Goal: Communication & Community: Share content

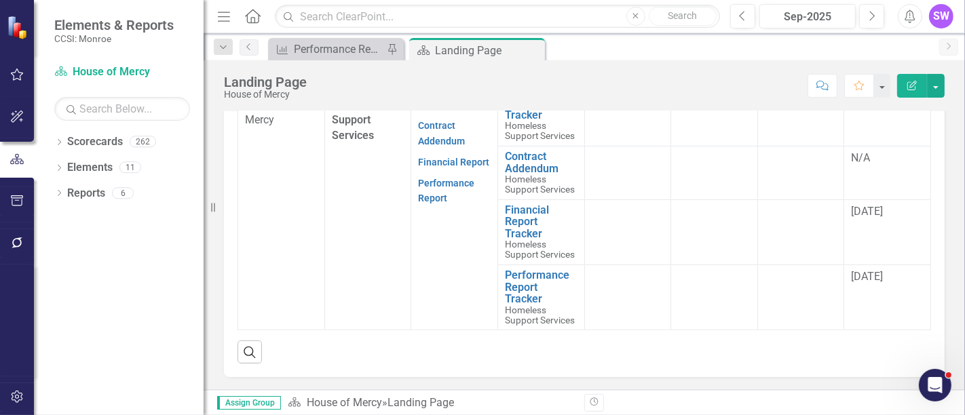
scroll to position [537, 0]
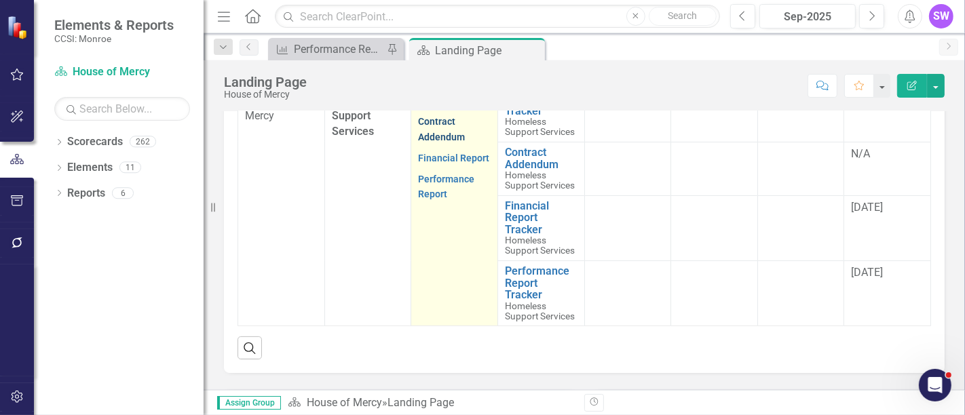
click at [441, 142] on link "Contract Addendum" at bounding box center [441, 129] width 47 height 26
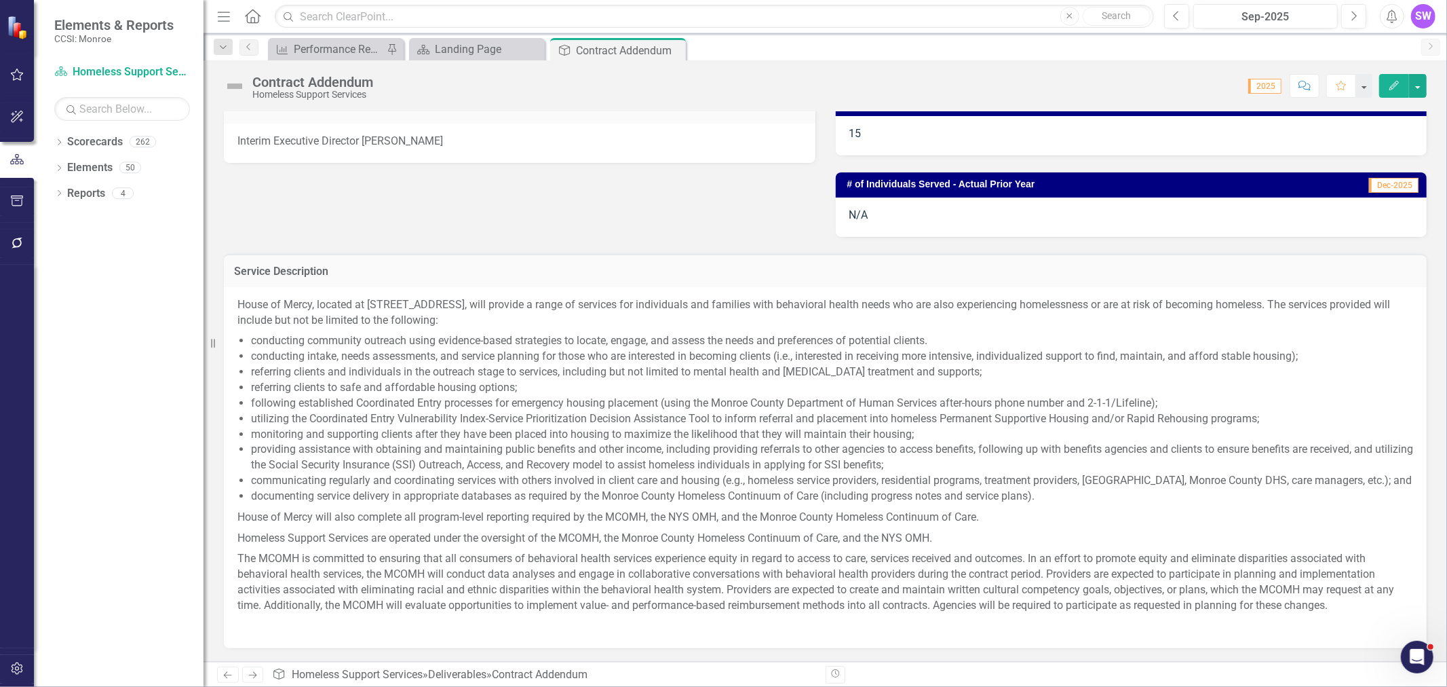
scroll to position [377, 0]
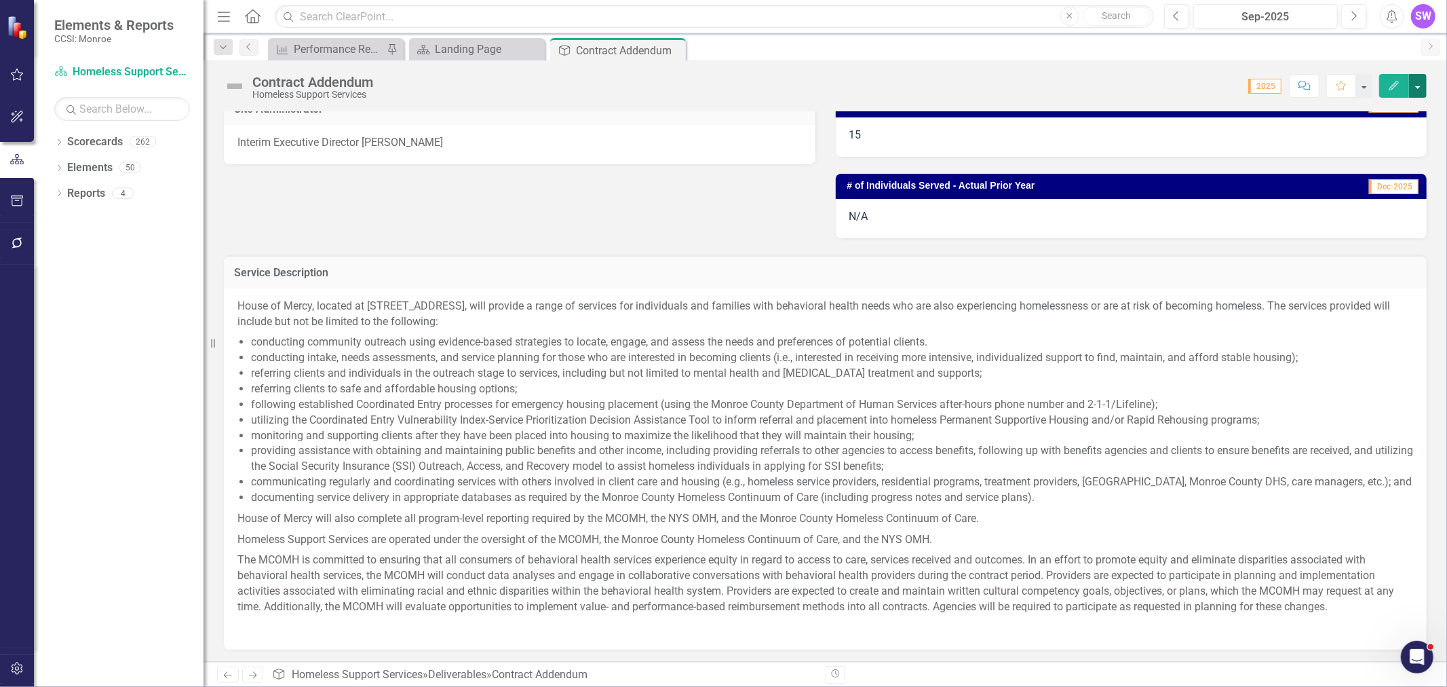
click at [964, 85] on button "button" at bounding box center [1418, 86] width 18 height 24
click at [964, 138] on link "Edit Report Edit Layout" at bounding box center [1371, 135] width 110 height 25
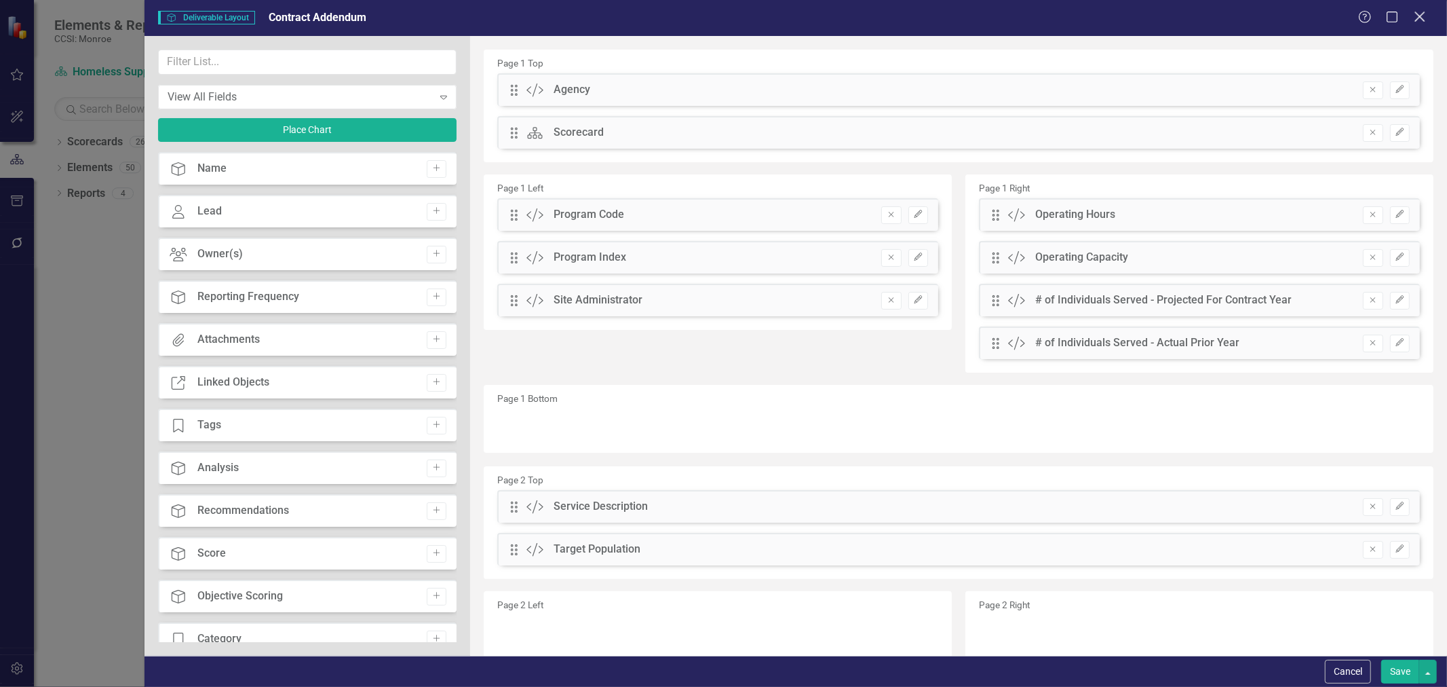
click at [964, 18] on icon "Close" at bounding box center [1419, 16] width 17 height 13
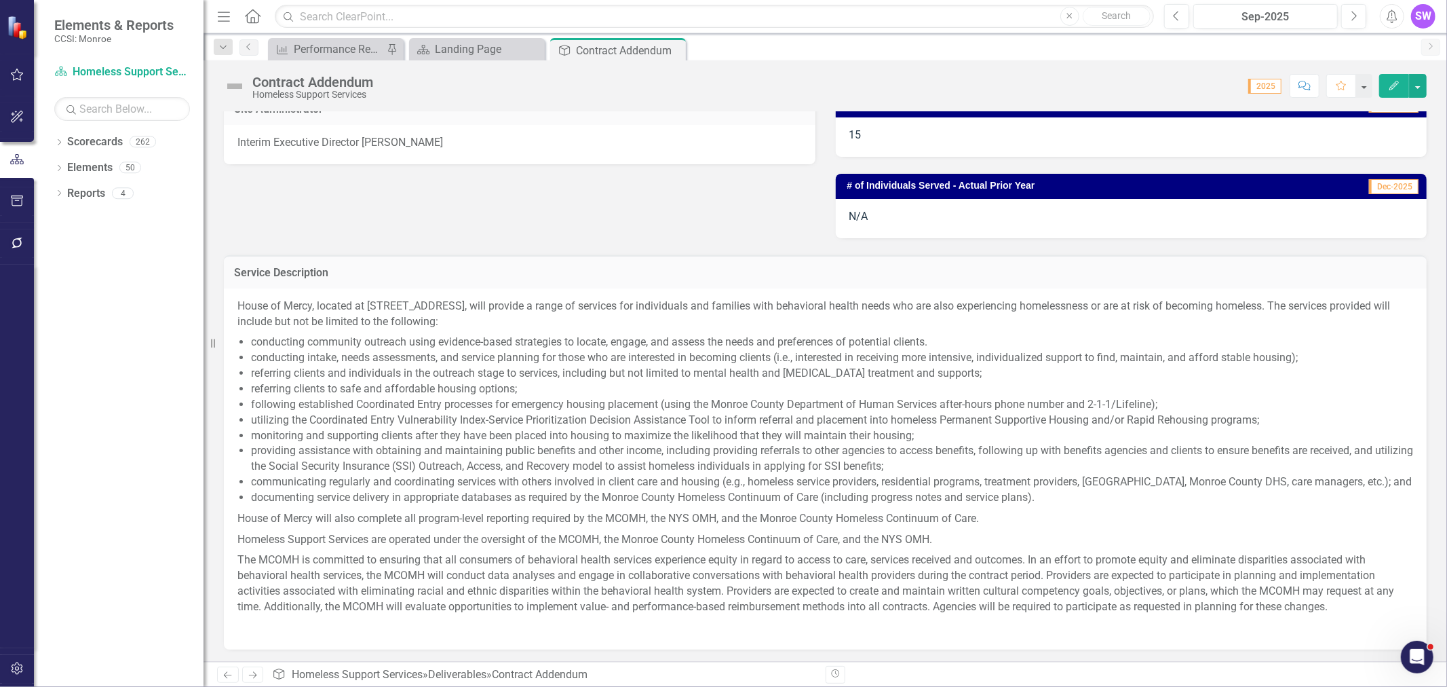
click at [964, 85] on icon "button" at bounding box center [1394, 85] width 9 height 9
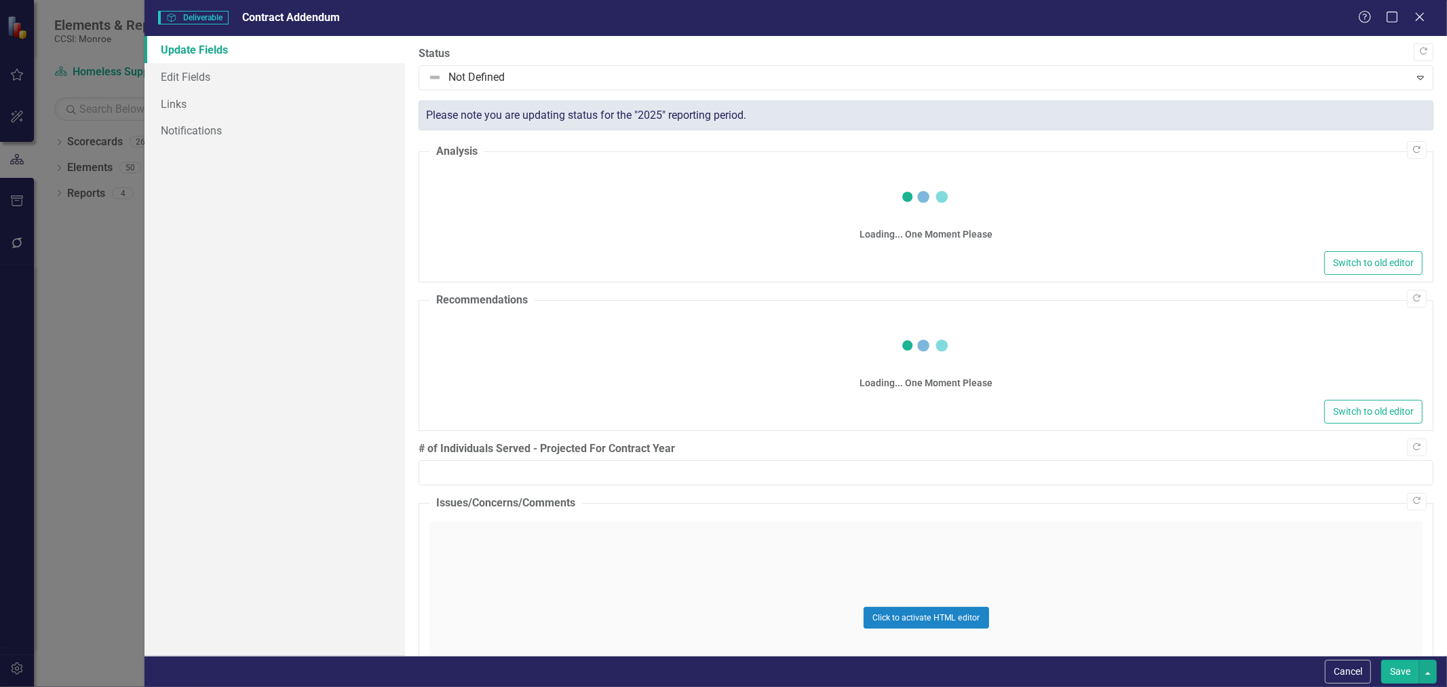
type input "15"
type input "N/A"
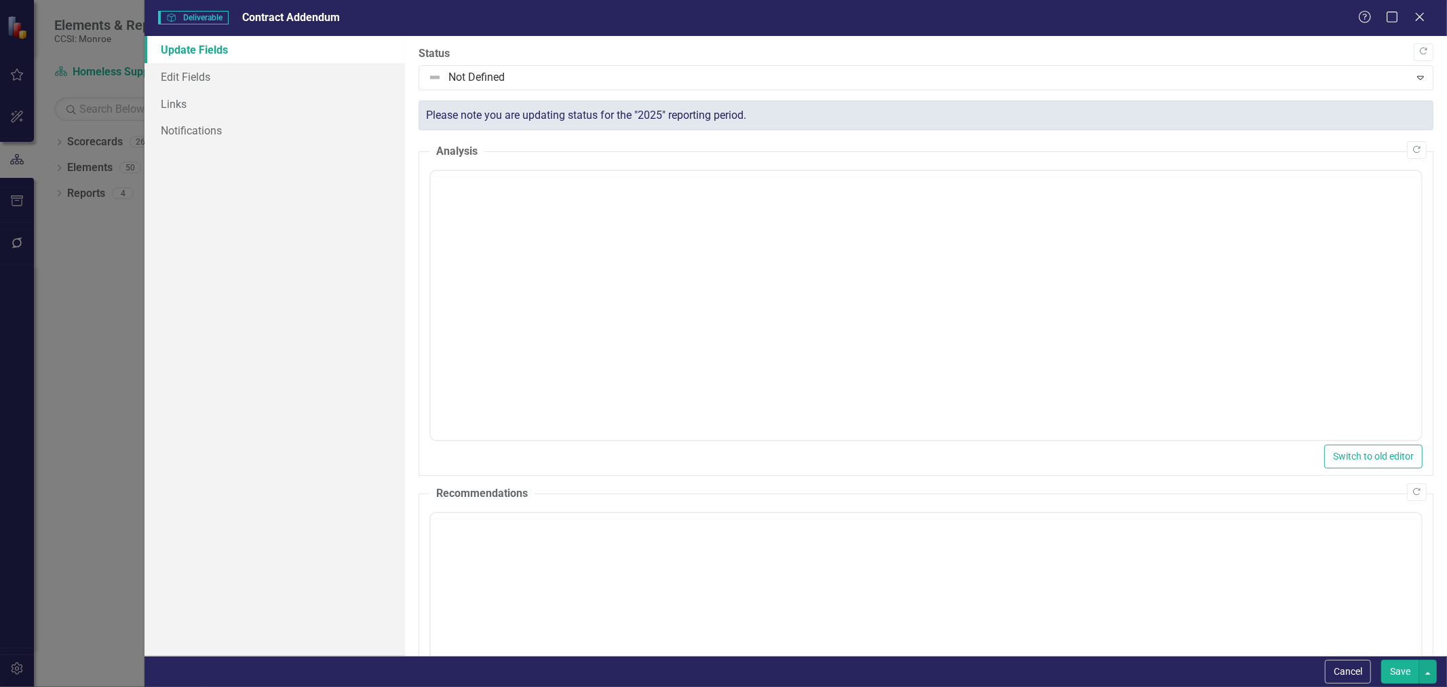
scroll to position [0, 0]
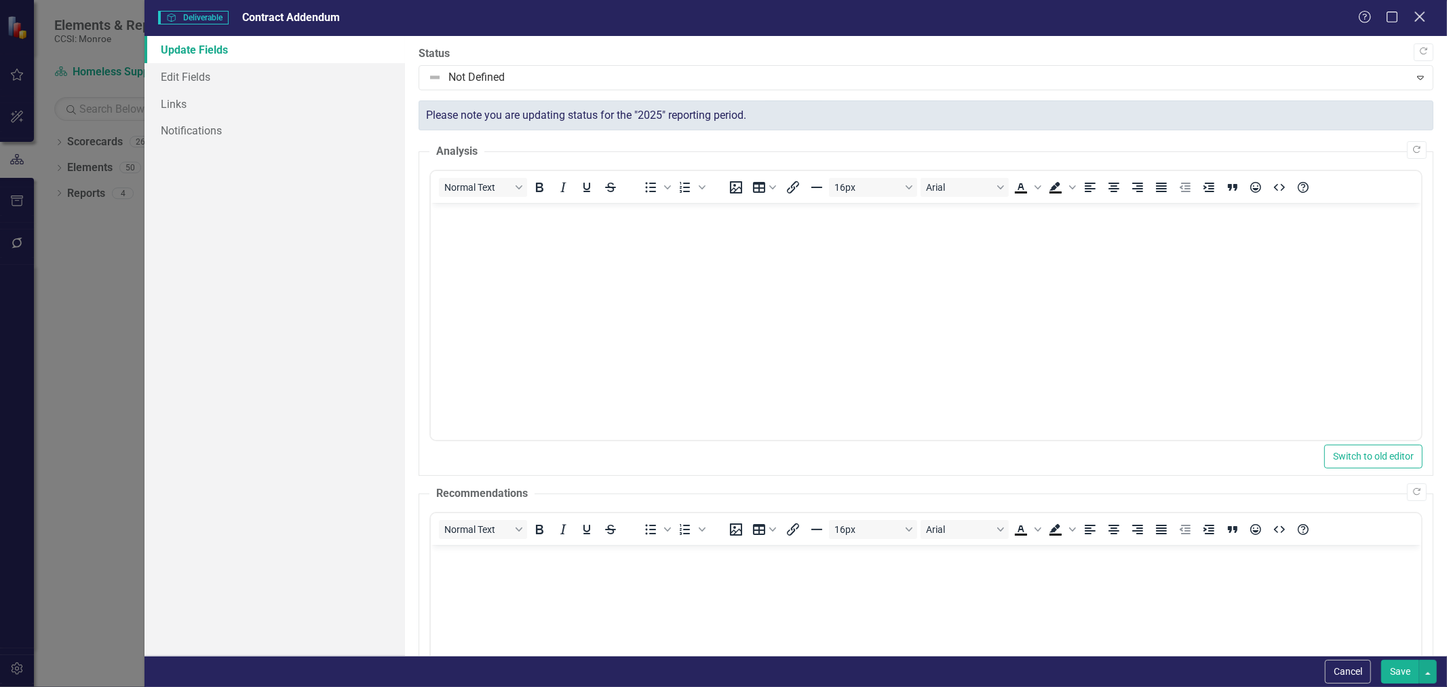
click at [964, 18] on icon at bounding box center [1420, 17] width 10 height 10
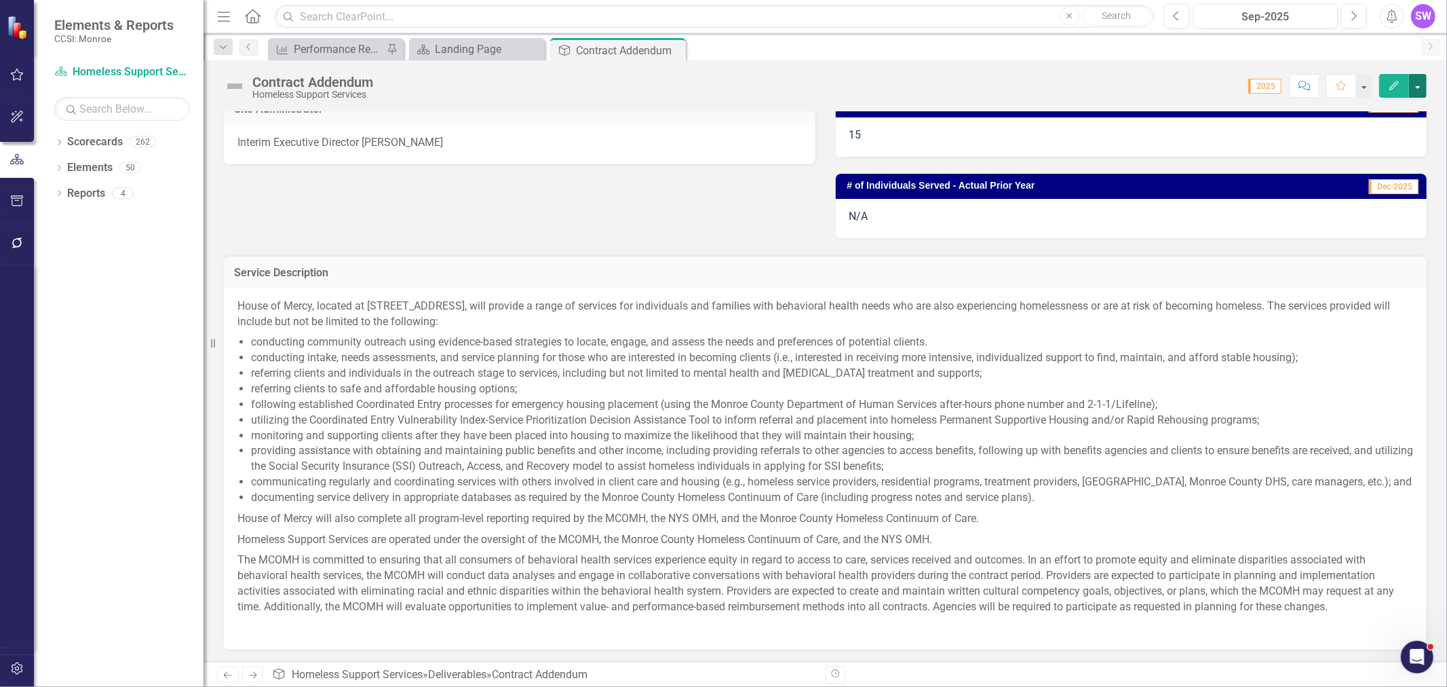
click at [964, 85] on button "button" at bounding box center [1418, 86] width 18 height 24
click at [964, 219] on link "Email Email Page" at bounding box center [1371, 215] width 110 height 25
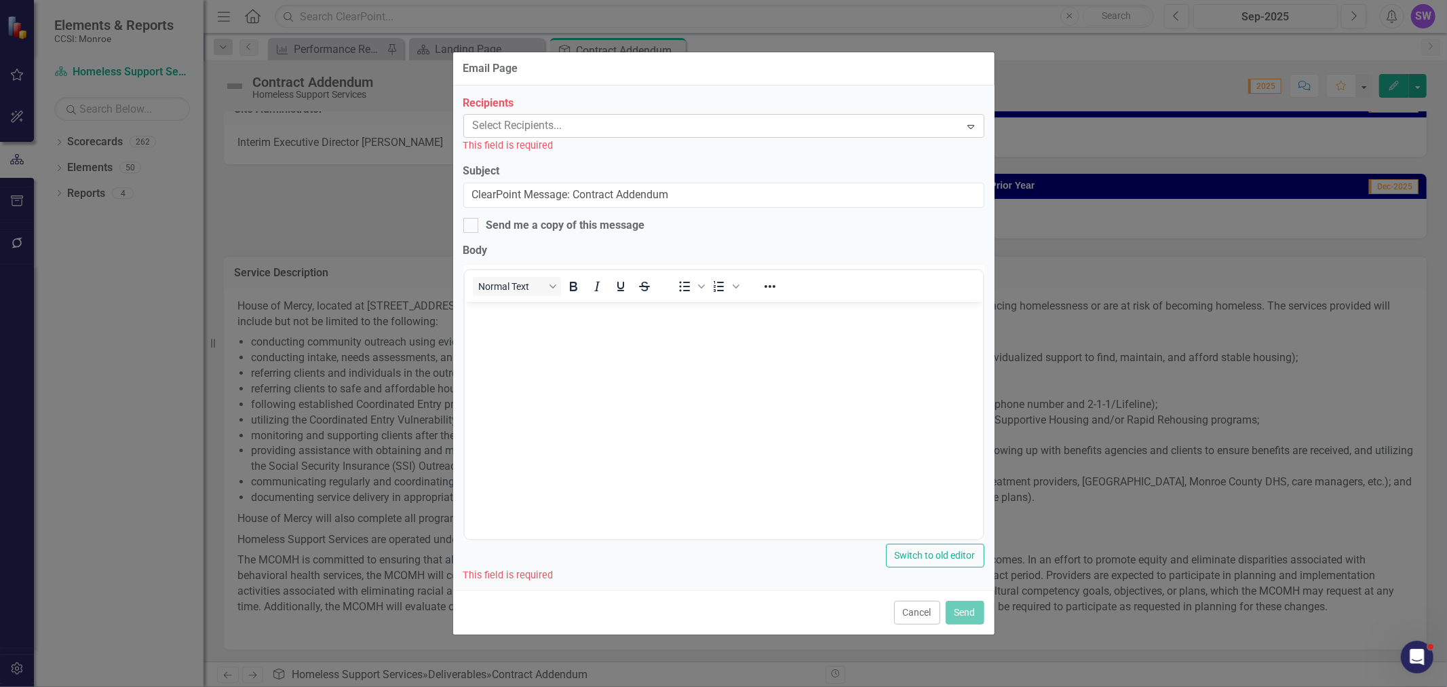
click at [555, 125] on div at bounding box center [714, 126] width 493 height 18
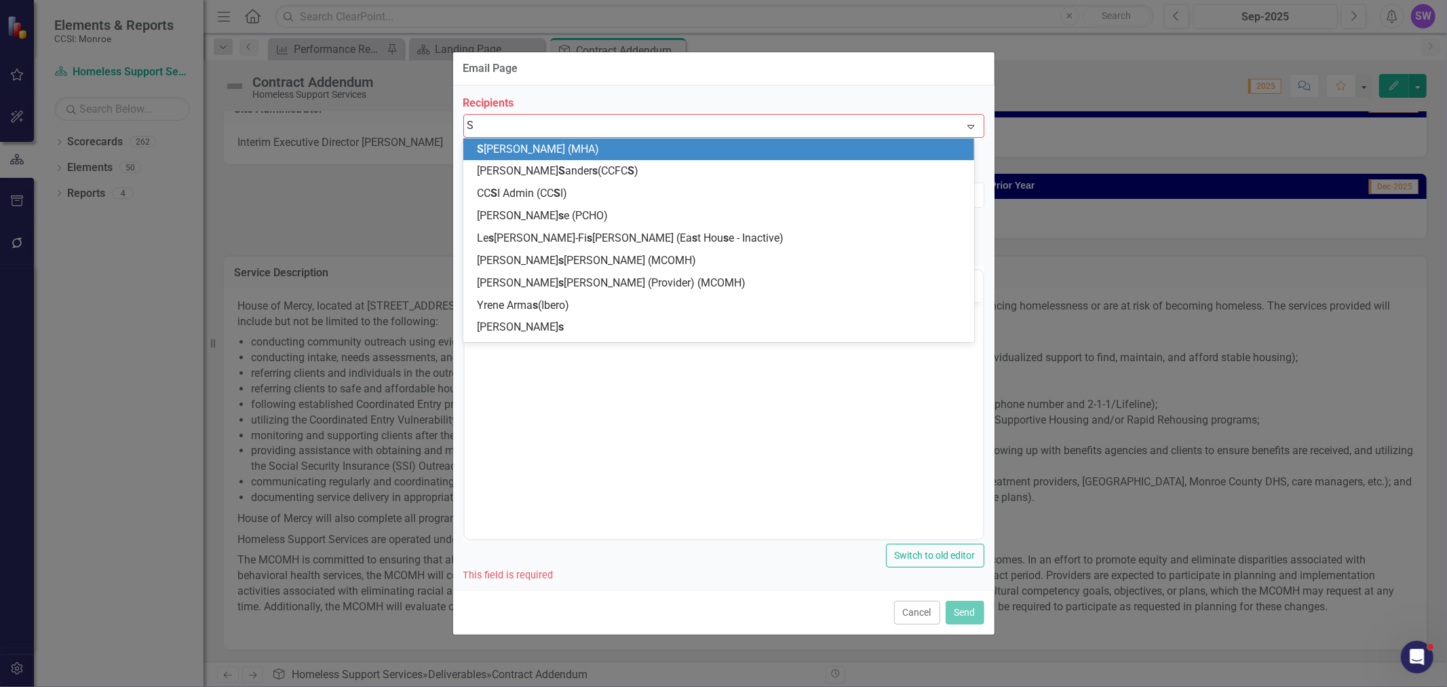
type input "SC"
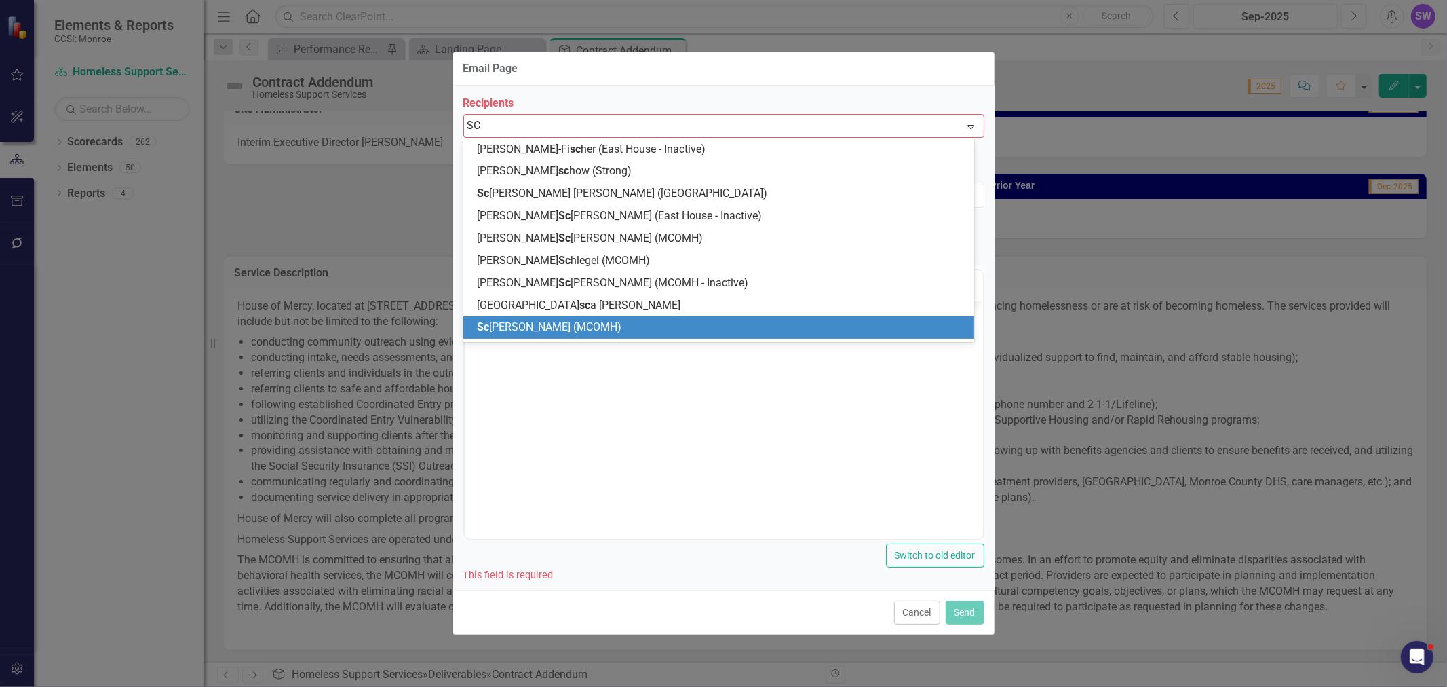
click at [534, 323] on span "Sc otty Wall (MCOMH)" at bounding box center [549, 326] width 145 height 13
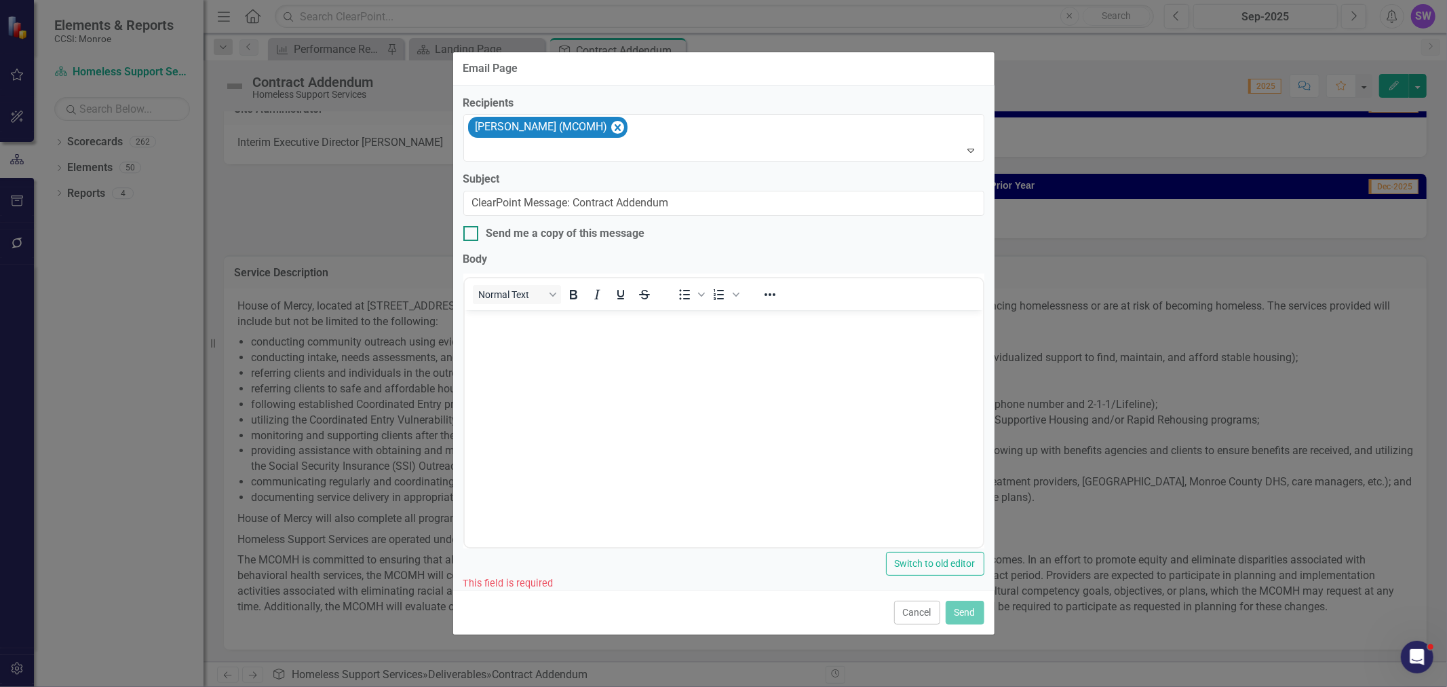
click at [472, 236] on div at bounding box center [470, 233] width 15 height 15
click at [472, 235] on input "Send me a copy of this message" at bounding box center [467, 230] width 9 height 9
checkbox input "true"
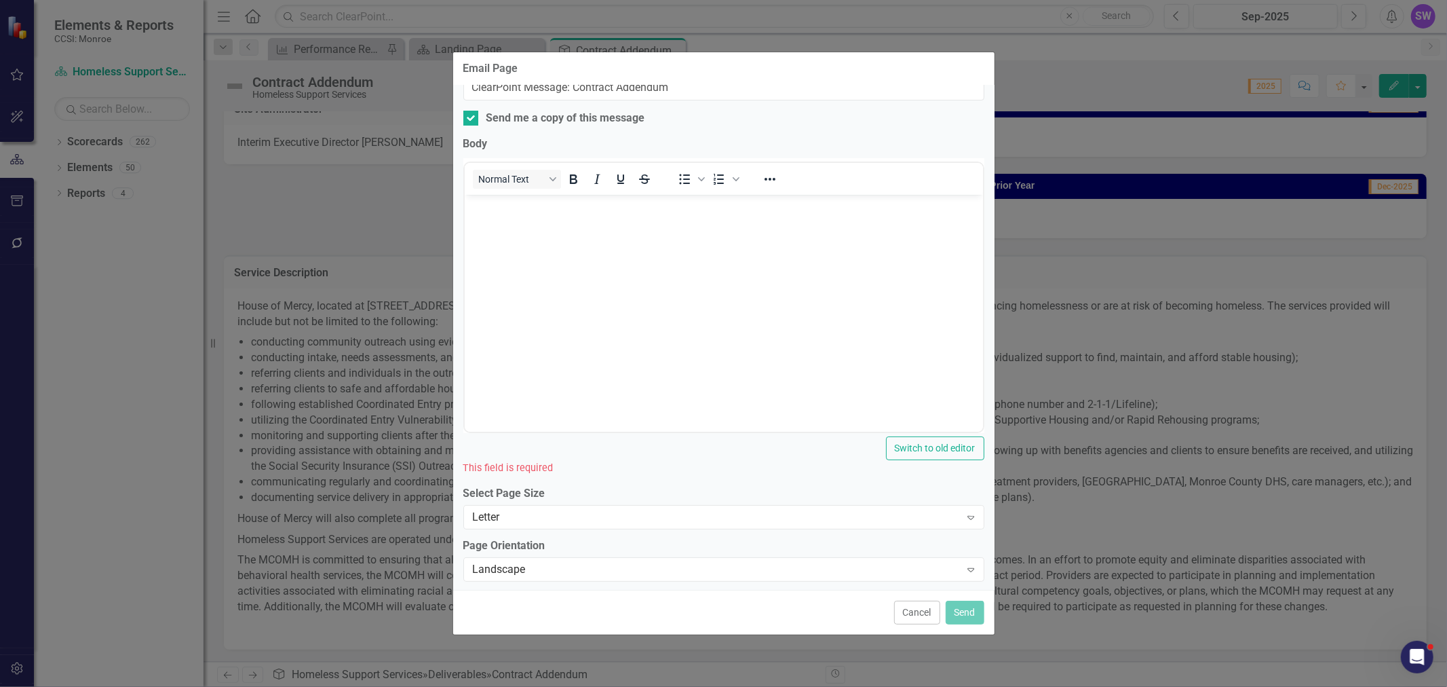
scroll to position [126, 0]
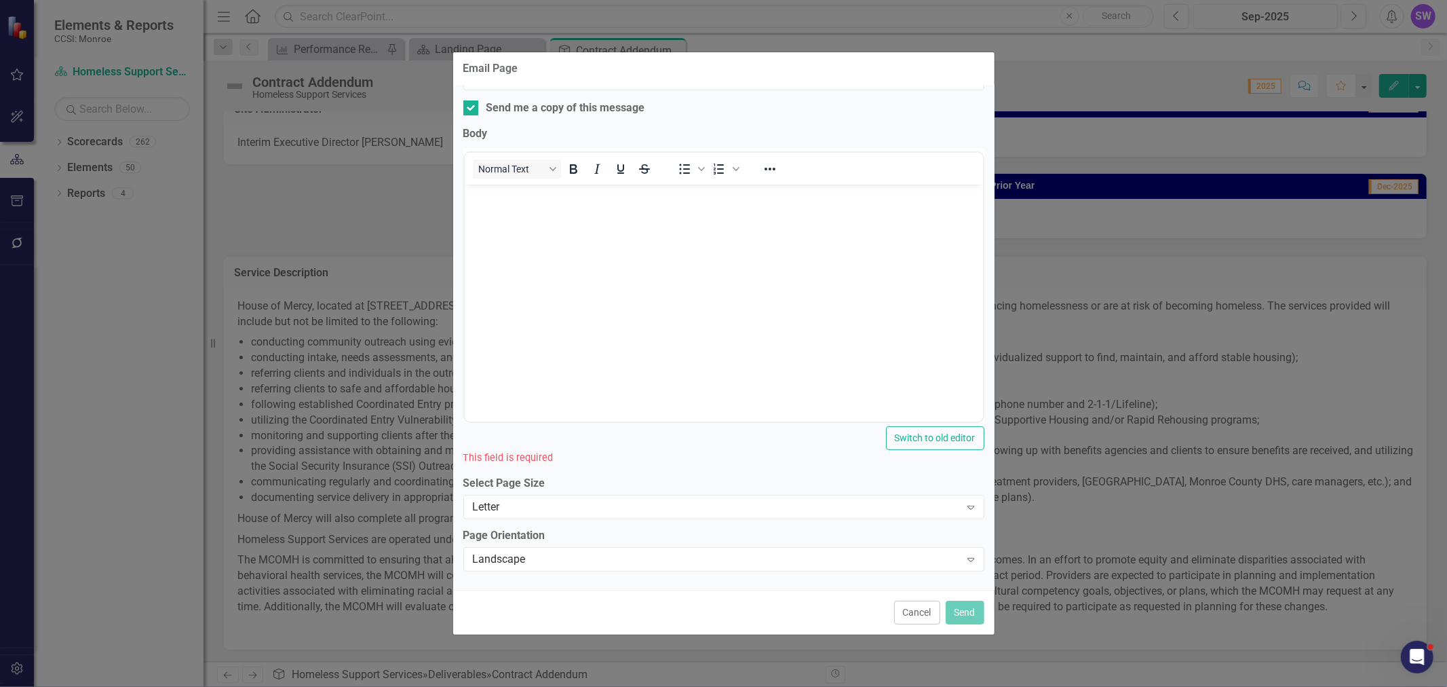
click at [654, 415] on label "Select Page Size" at bounding box center [723, 484] width 521 height 16
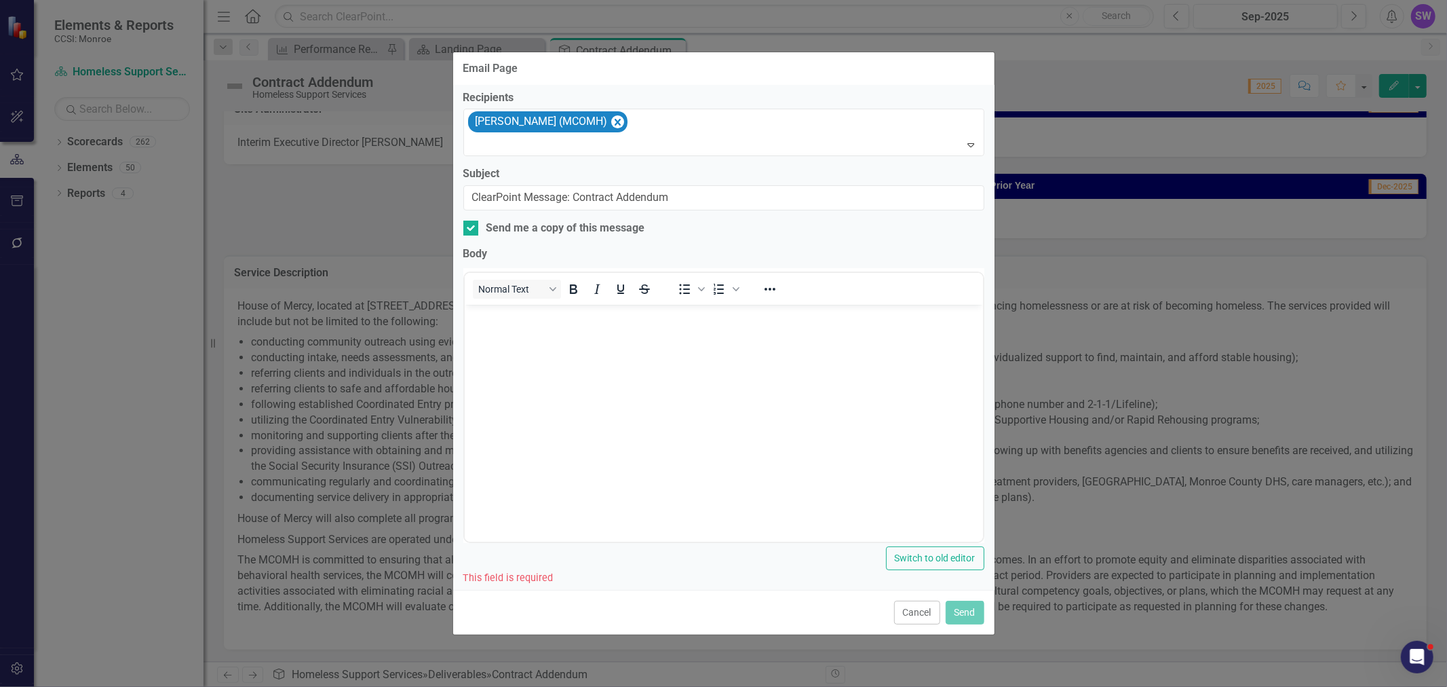
scroll to position [0, 0]
click at [632, 368] on body "Rich Text Area. Press ALT-0 for help." at bounding box center [723, 412] width 518 height 204
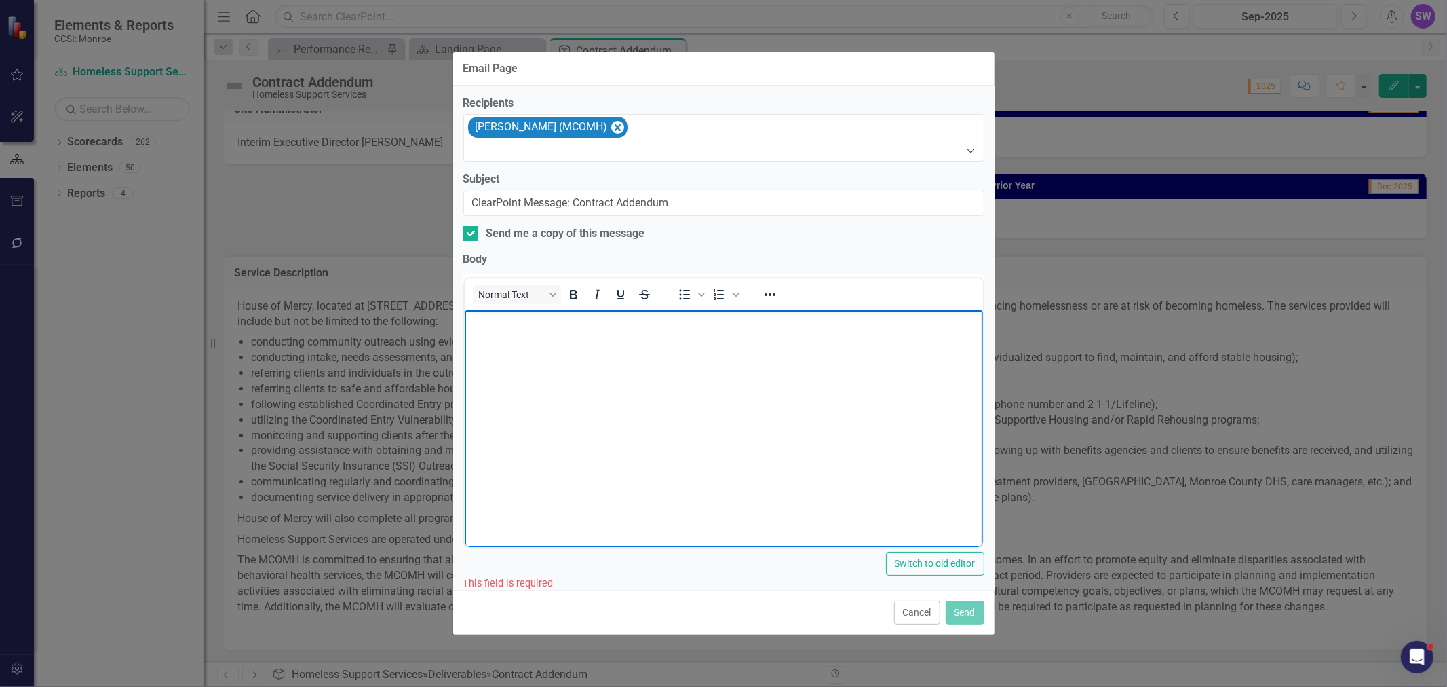
click at [568, 343] on body "Rich Text Area. Press ALT-0 for help." at bounding box center [723, 412] width 518 height 204
click at [531, 326] on p "Rich Text Area. Press ALT-0 for help." at bounding box center [724, 321] width 512 height 16
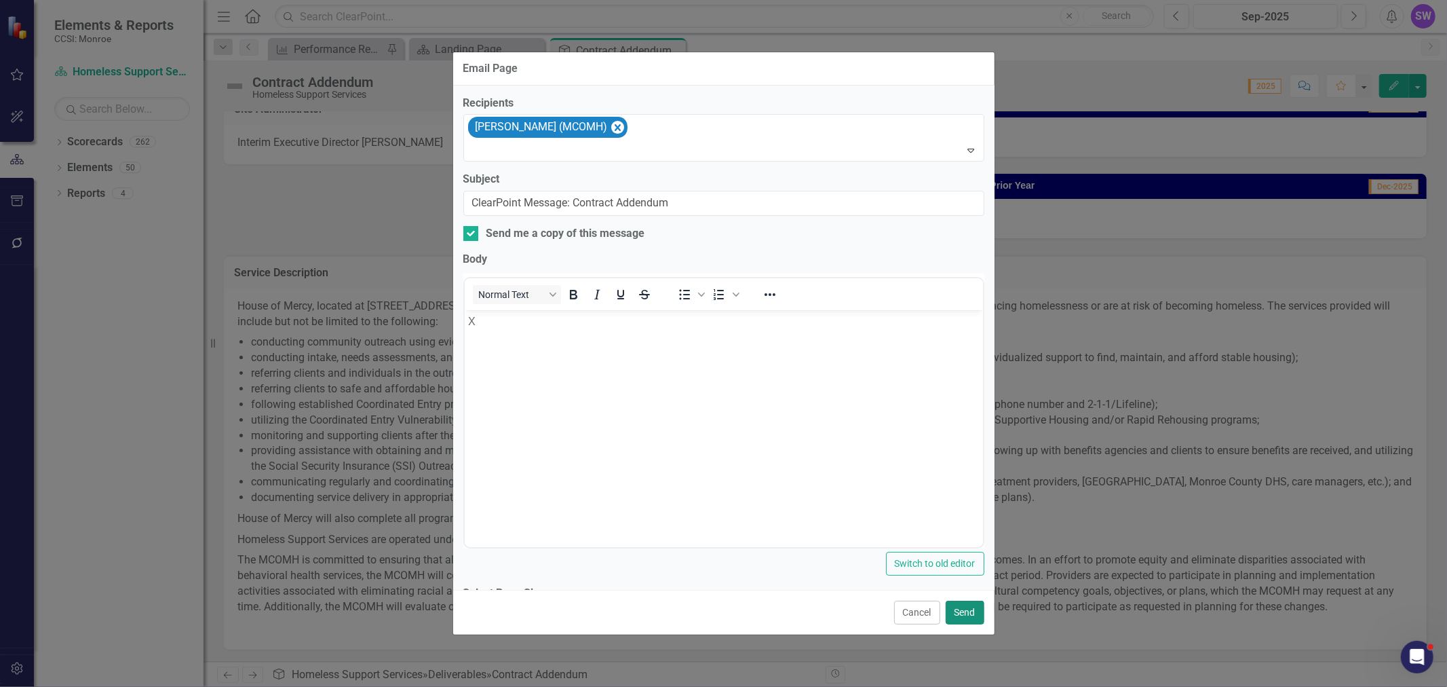
click at [964, 415] on button "Send" at bounding box center [965, 613] width 39 height 24
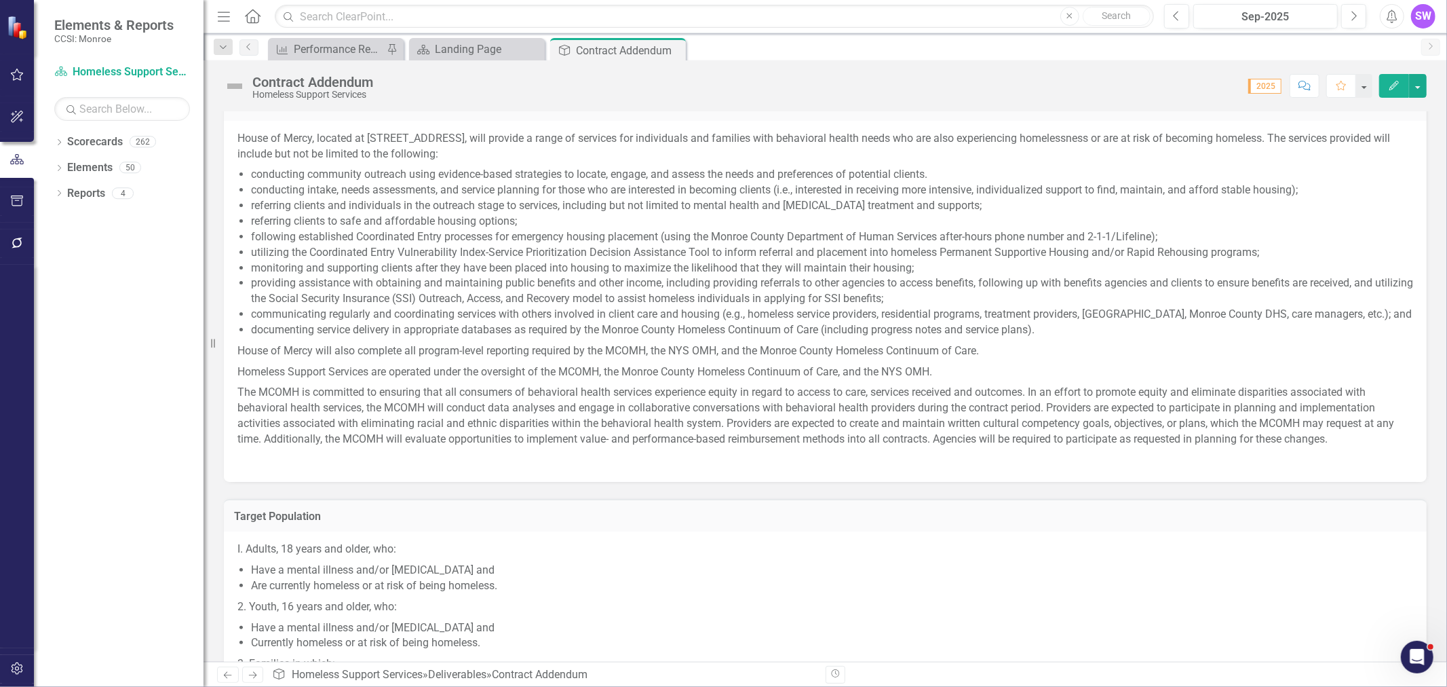
scroll to position [486, 0]
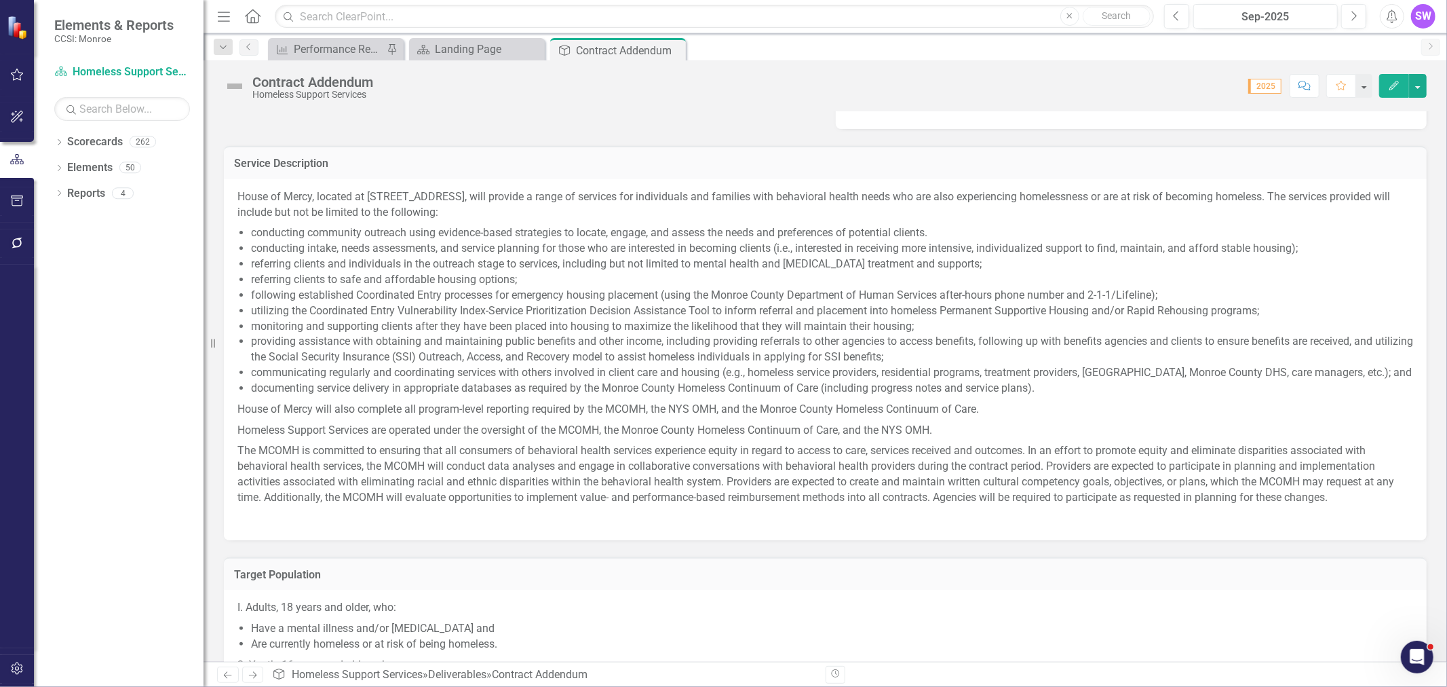
click at [887, 337] on li "providing assistance with obtaining and maintaining public benefits and other i…" at bounding box center [832, 349] width 1162 height 31
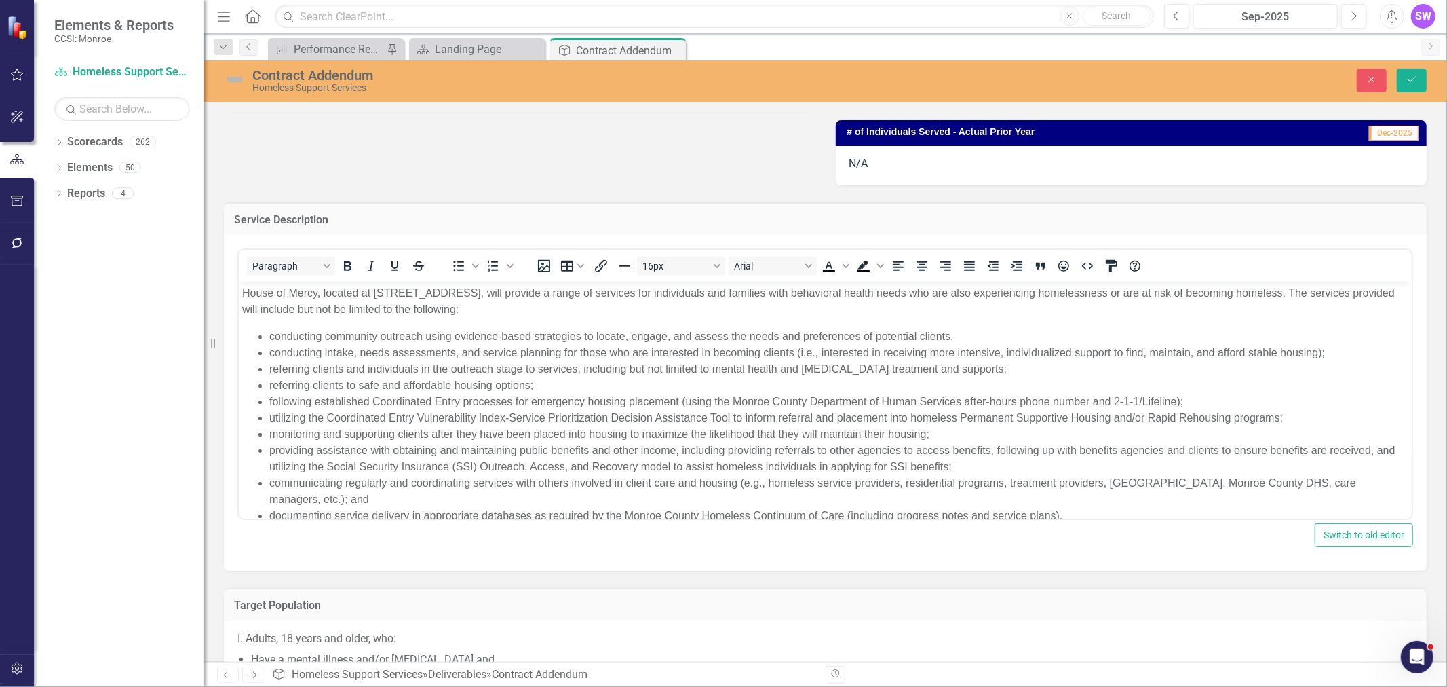
scroll to position [436, 0]
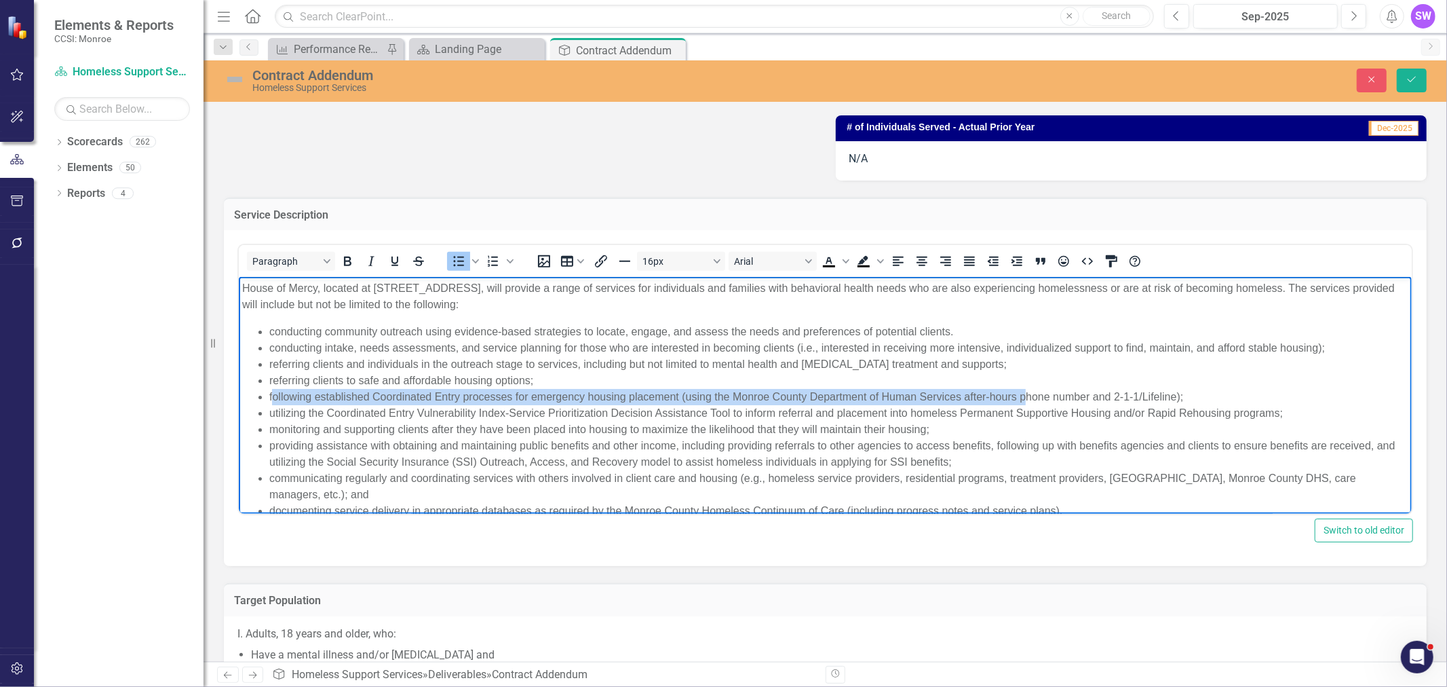
drag, startPoint x: 270, startPoint y: 396, endPoint x: 1024, endPoint y: 395, distance: 753.9
click at [964, 395] on li "following established Coordinated Entry processes for emergency housing placeme…" at bounding box center [838, 397] width 1139 height 16
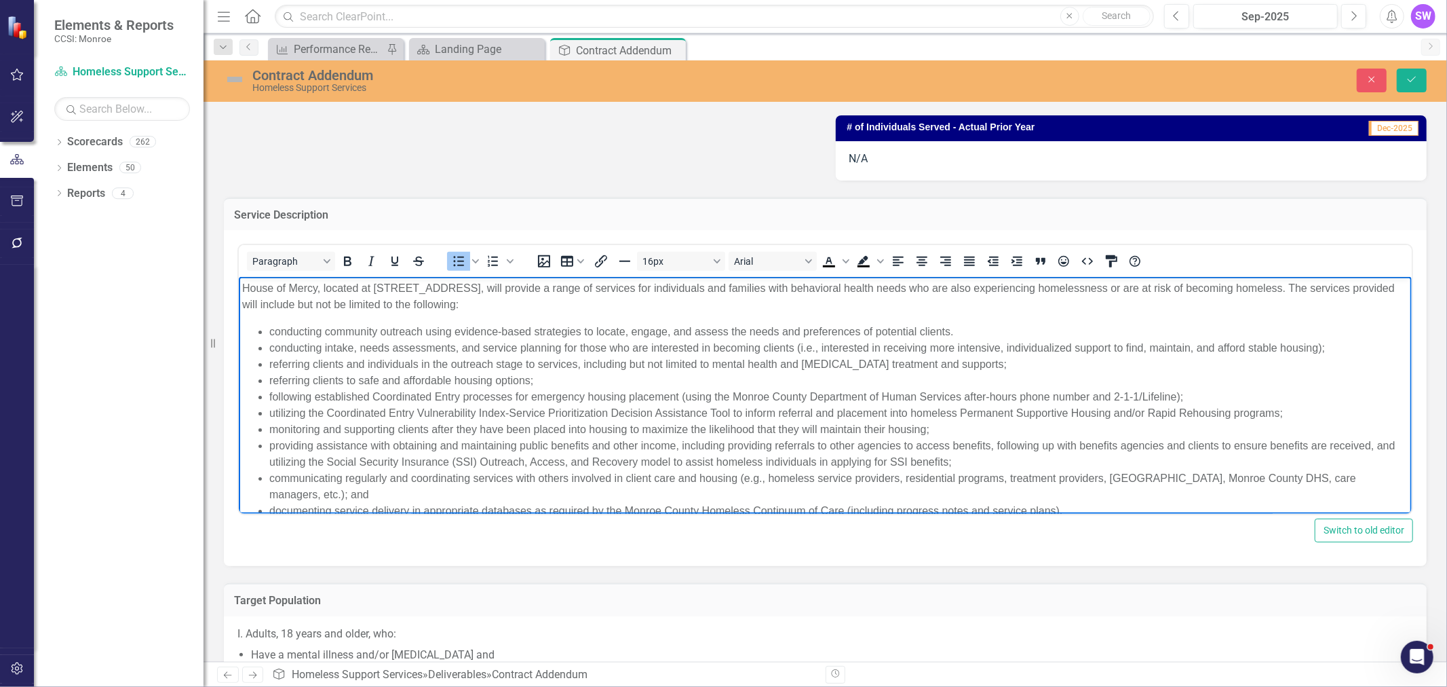
click at [535, 410] on li "utilizing the Coordinated Entry Vulnerability Index-Service Prioritization Deci…" at bounding box center [838, 413] width 1139 height 16
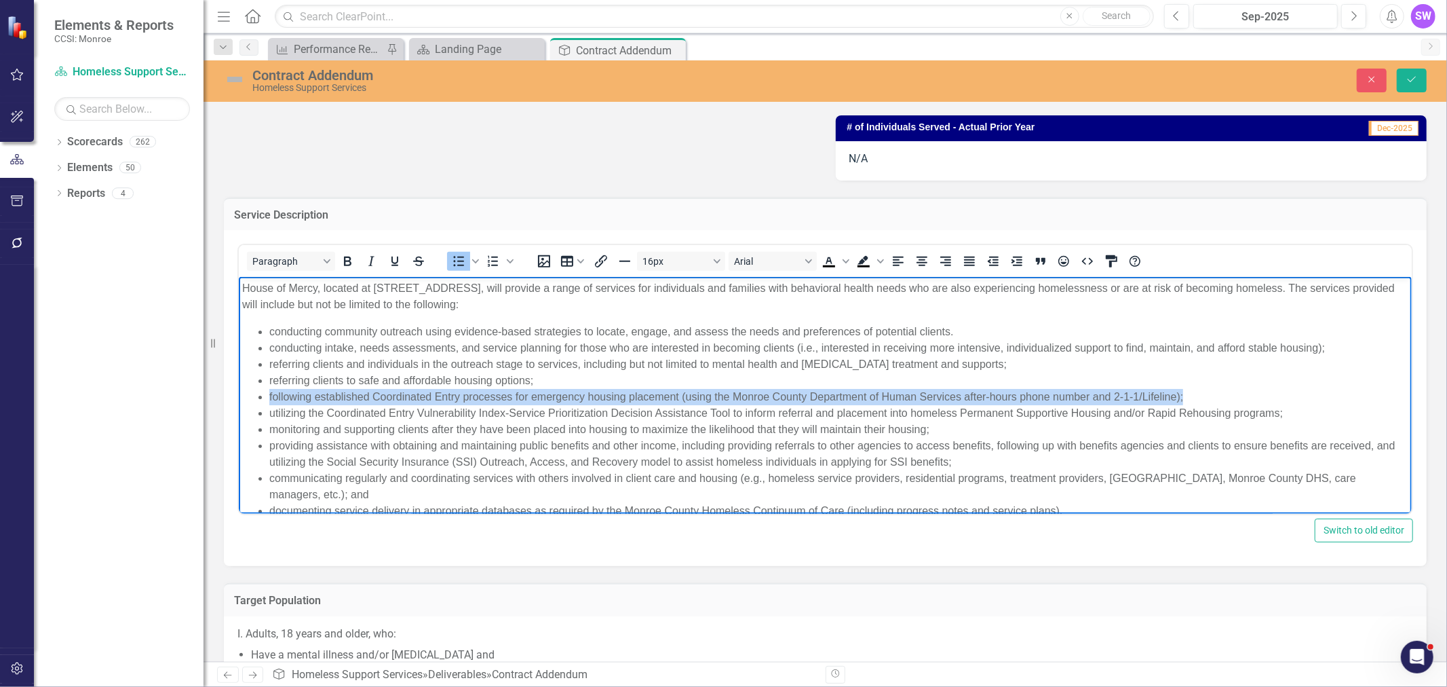
drag, startPoint x: 263, startPoint y: 398, endPoint x: 1187, endPoint y: 398, distance: 924.2
click at [964, 398] on ul "conducting community outreach using evidence-based strategies to locate, engage…" at bounding box center [825, 421] width 1166 height 195
copy li "following established Coordinated Entry processes for emergency housing placeme…"
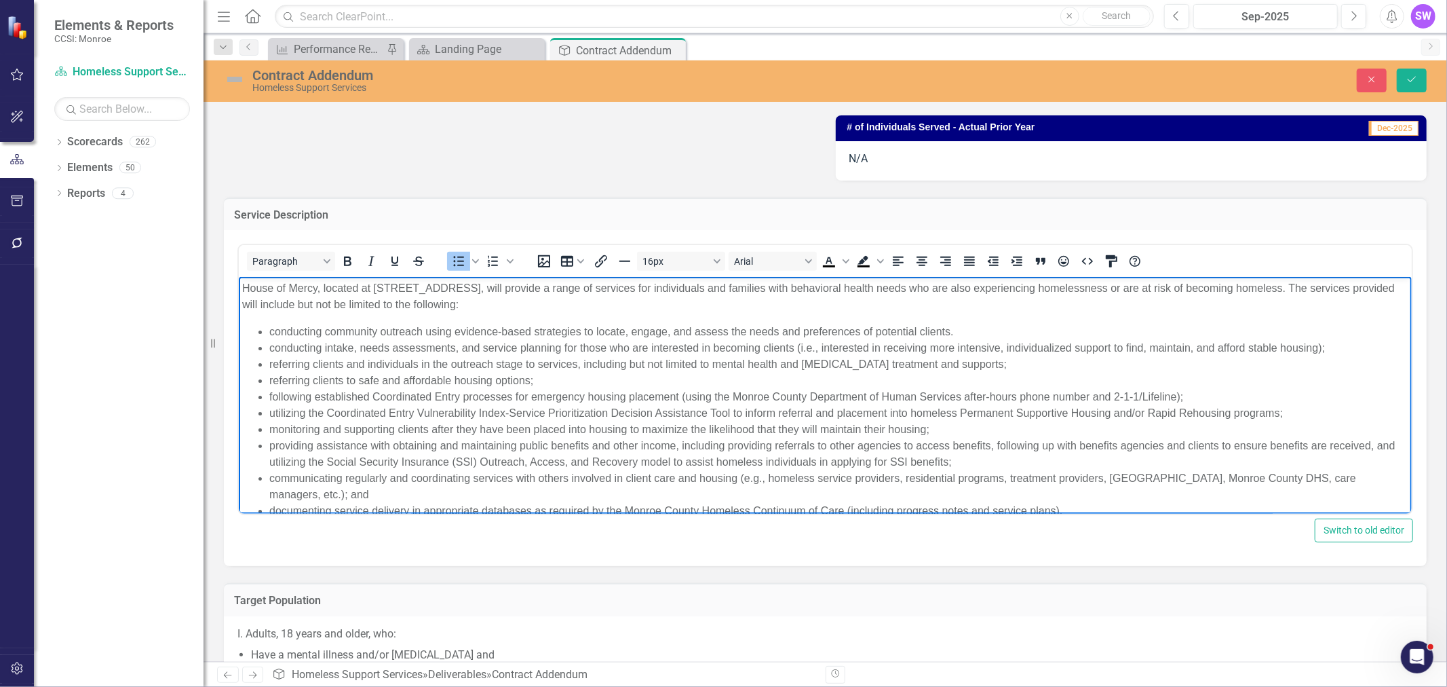
click at [295, 415] on li "communicating regularly and coordinating services with others involved in clien…" at bounding box center [838, 486] width 1139 height 33
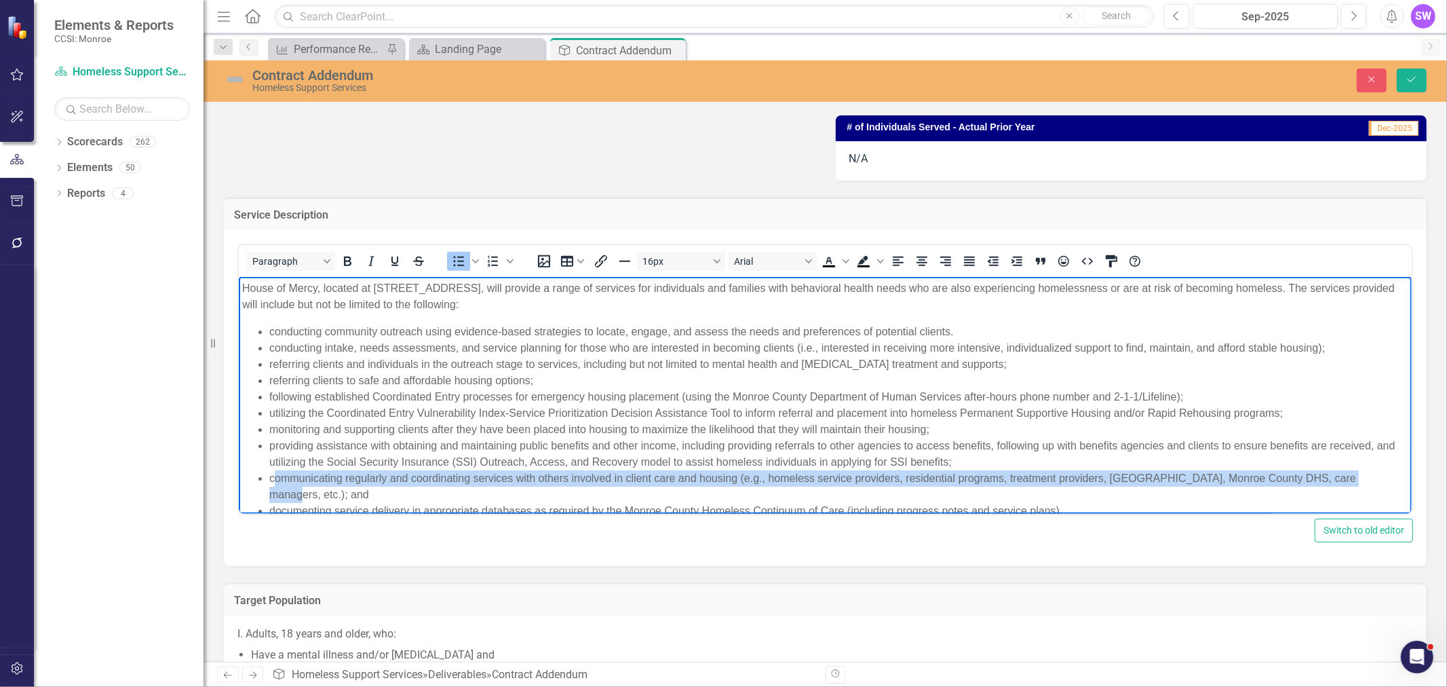
drag, startPoint x: 275, startPoint y: 476, endPoint x: 1370, endPoint y: 474, distance: 1095.2
click at [964, 415] on li "communicating regularly and coordinating services with others involved in clien…" at bounding box center [838, 486] width 1139 height 33
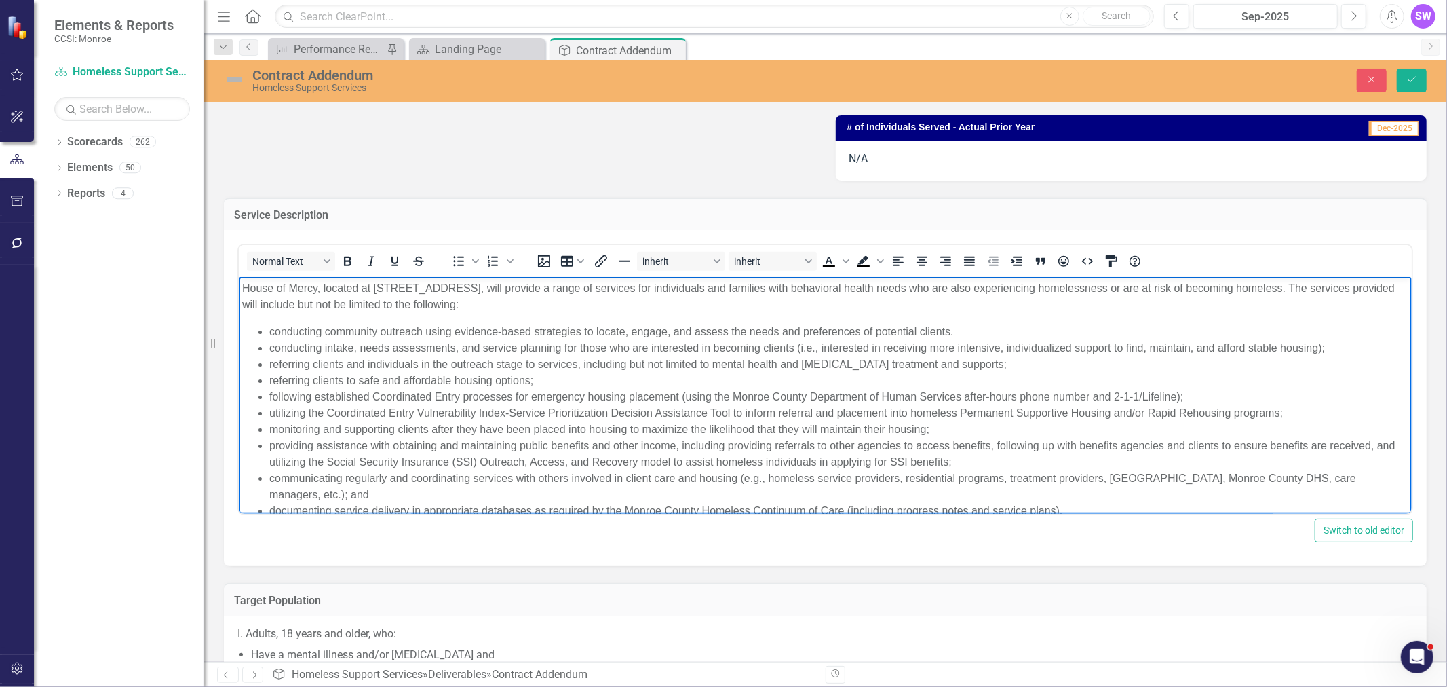
click at [503, 415] on body "House of Mercy, located at 285 Ormond St, Rochester, NY 14605, will provide a r…" at bounding box center [824, 484] width 1173 height 414
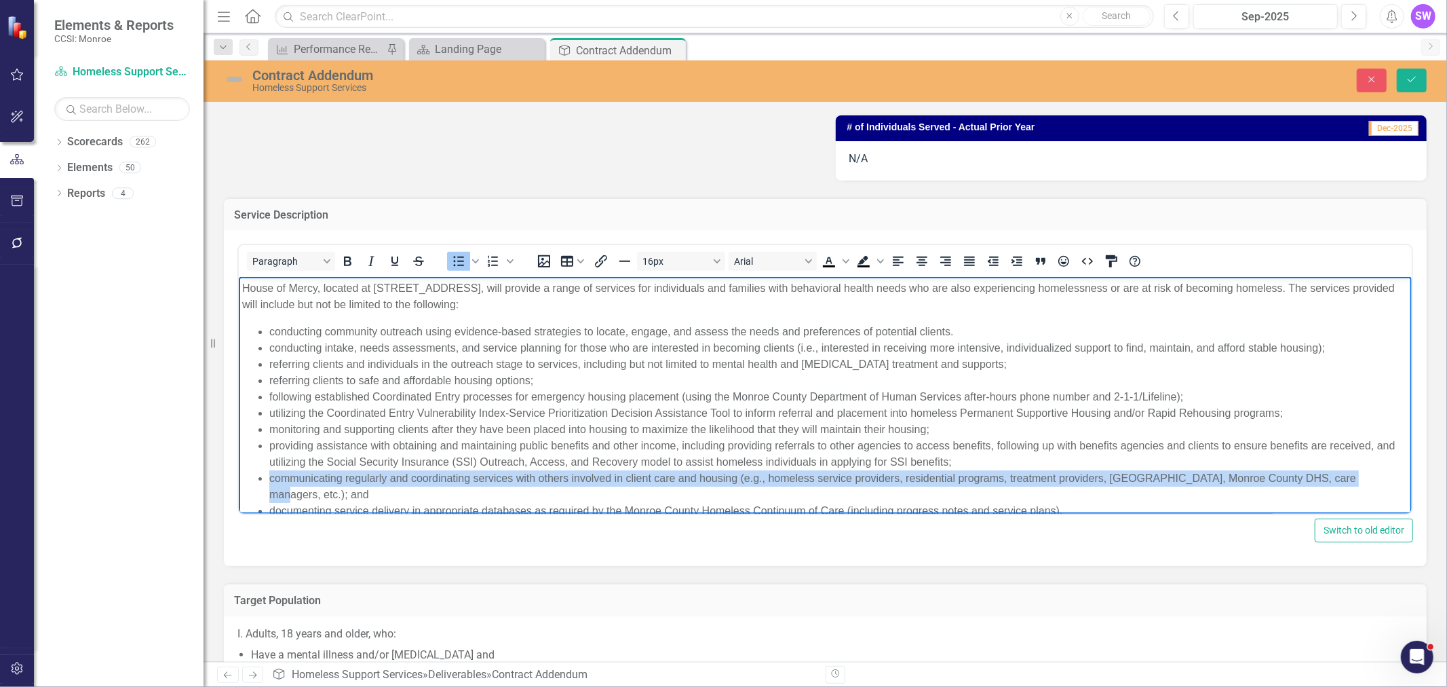
drag, startPoint x: 269, startPoint y: 475, endPoint x: 1365, endPoint y: 474, distance: 1095.2
click at [964, 415] on li "communicating regularly and coordinating services with others involved in clien…" at bounding box center [838, 486] width 1139 height 33
copy li "communicating regularly and coordinating services with others involved in clien…"
click at [274, 415] on li "communicating regularly and coordinating services with others involved in clien…" at bounding box center [838, 486] width 1139 height 33
drag, startPoint x: 269, startPoint y: 475, endPoint x: 1365, endPoint y: 478, distance: 1095.2
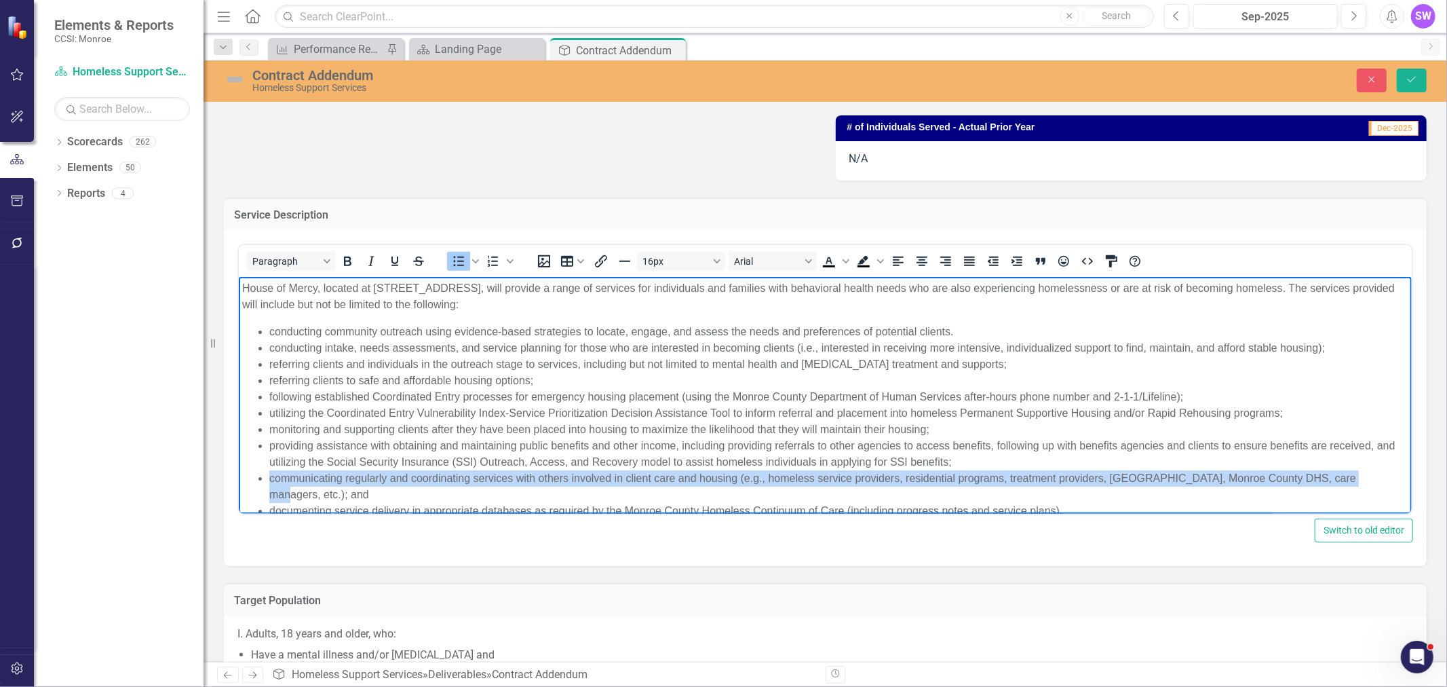
click at [964, 415] on li "communicating regularly and coordinating services with others involved in clien…" at bounding box center [838, 486] width 1139 height 33
copy li "communicating regularly and coordinating services with others involved in clien…"
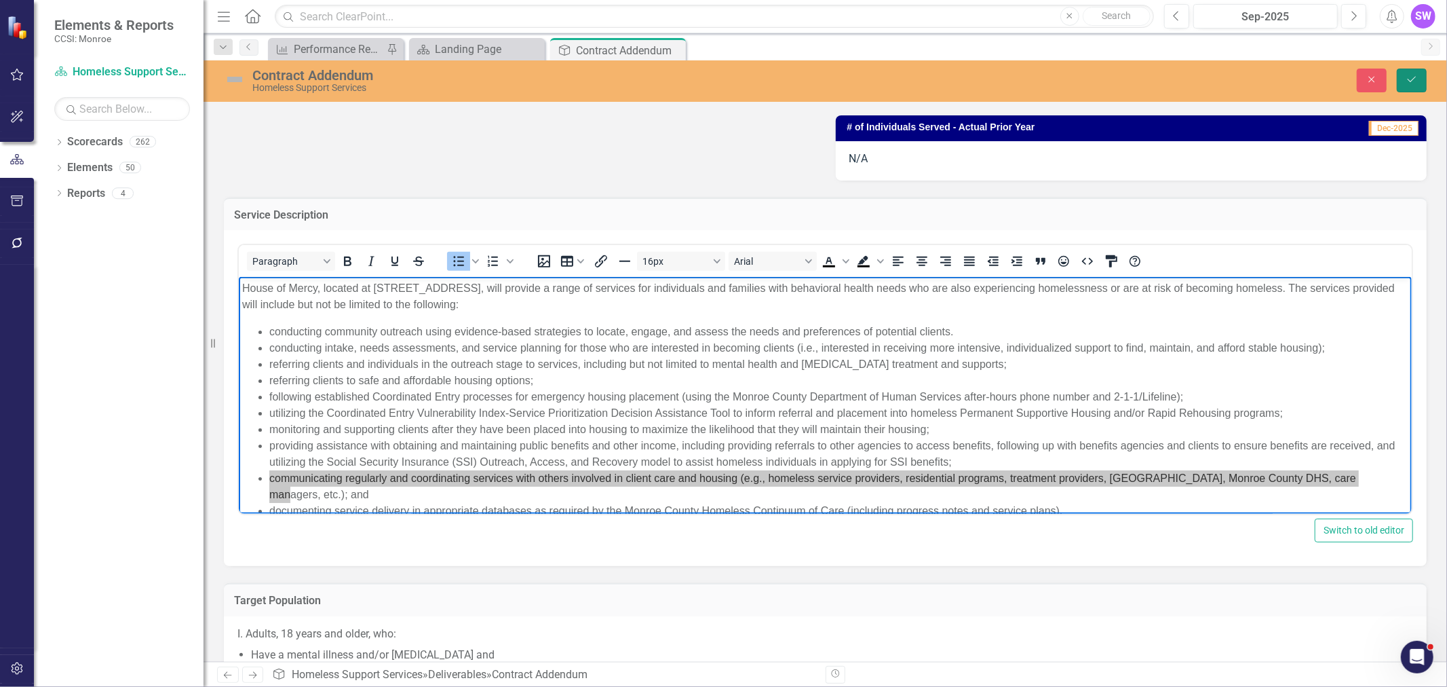
click at [964, 77] on icon "submit" at bounding box center [1412, 79] width 8 height 5
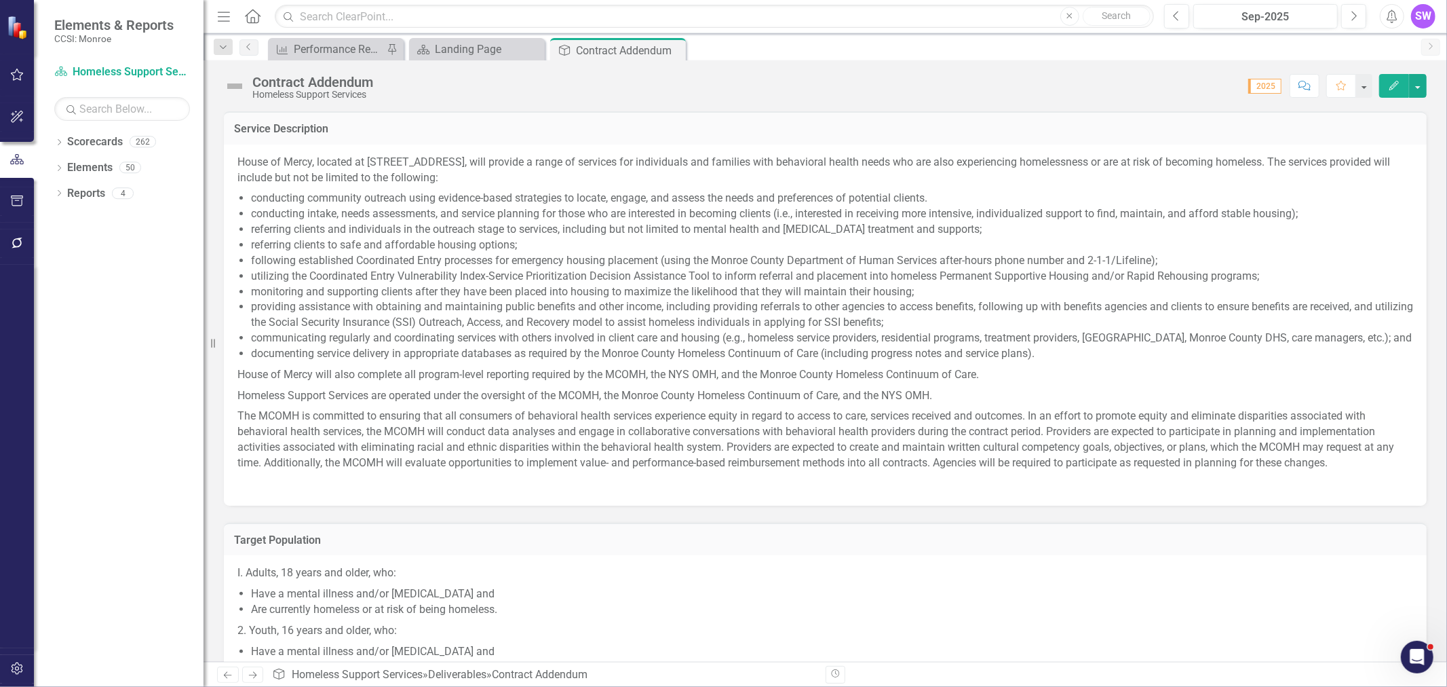
scroll to position [527, 0]
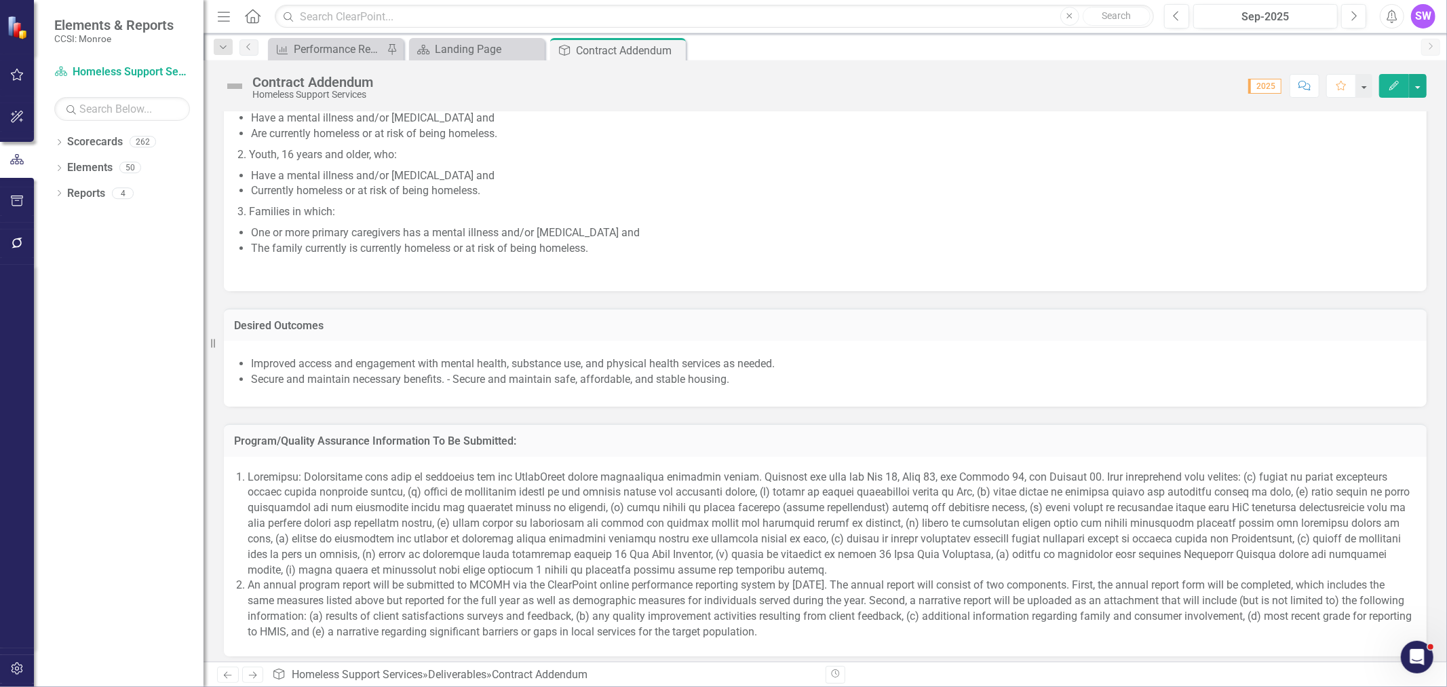
scroll to position [712, 0]
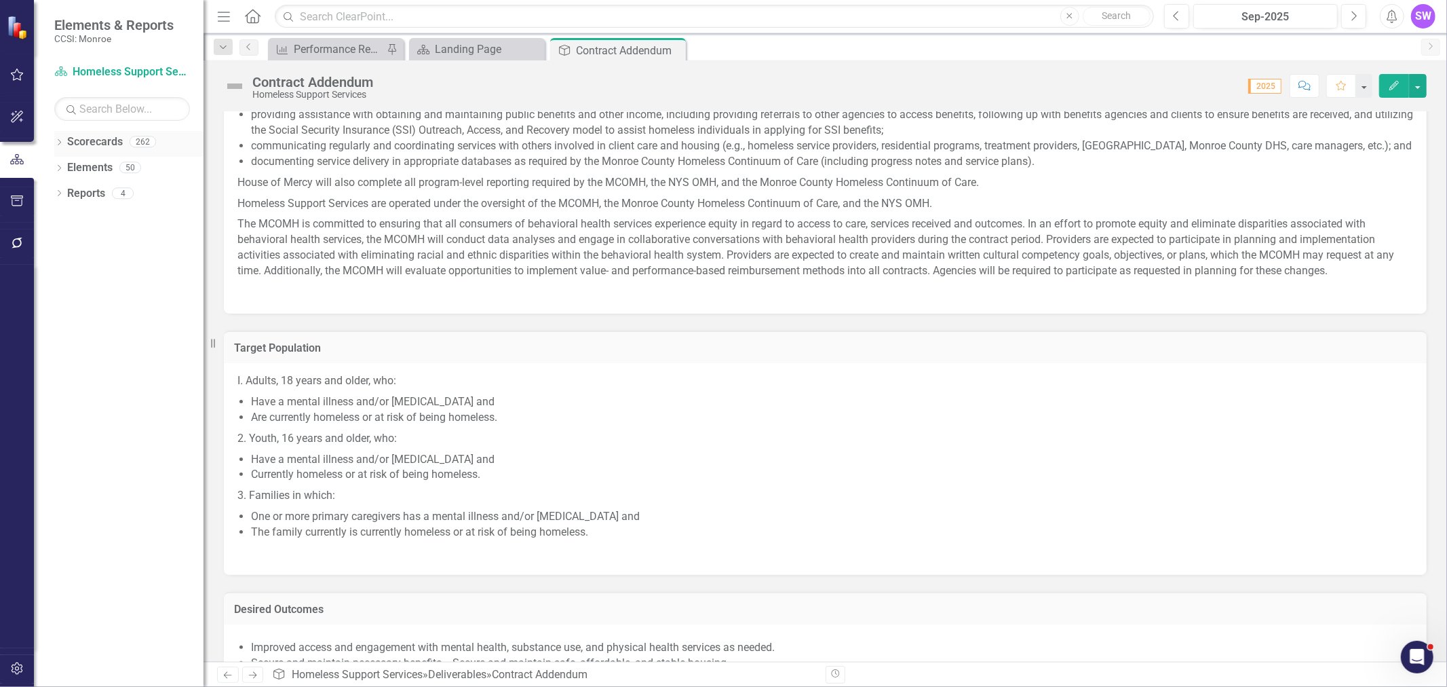
click at [55, 141] on icon "Dropdown" at bounding box center [58, 143] width 9 height 7
click at [62, 168] on icon "Dropdown" at bounding box center [66, 167] width 10 height 8
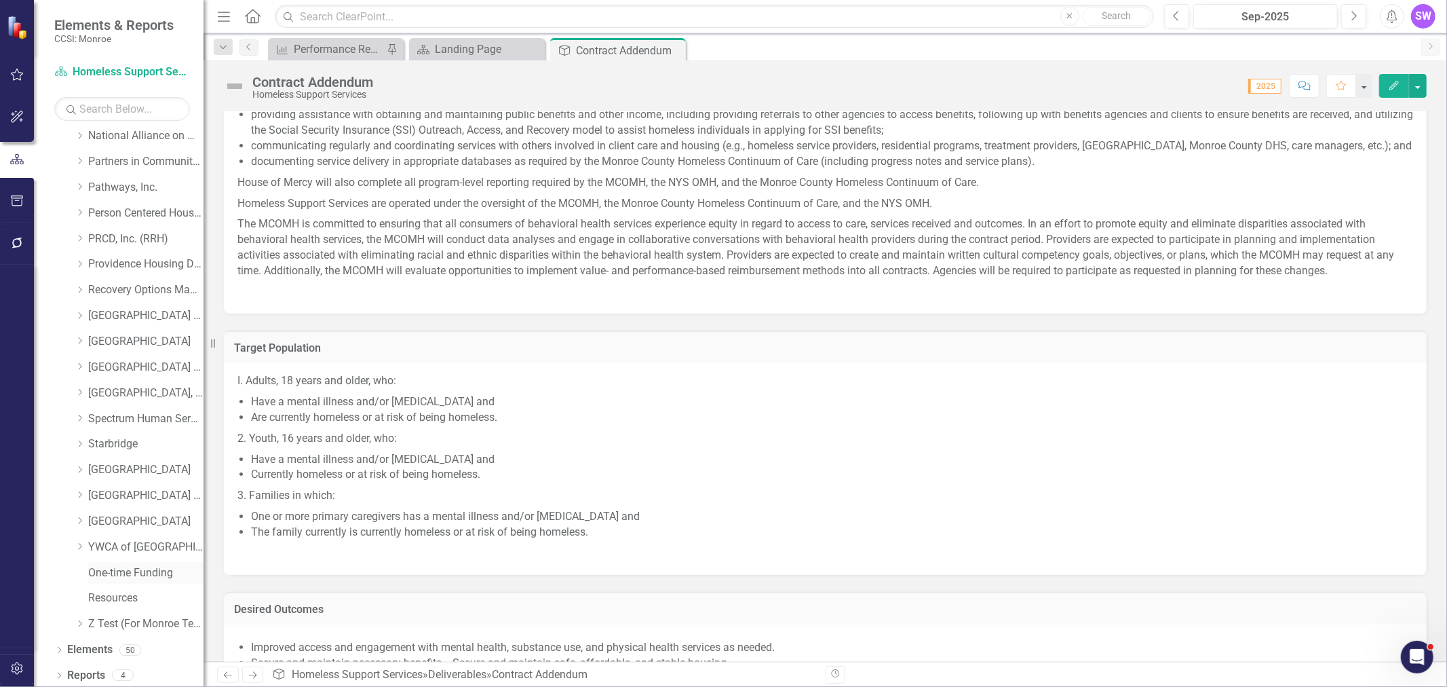
scroll to position [626, 0]
click at [121, 591] on link "Resources" at bounding box center [145, 595] width 115 height 16
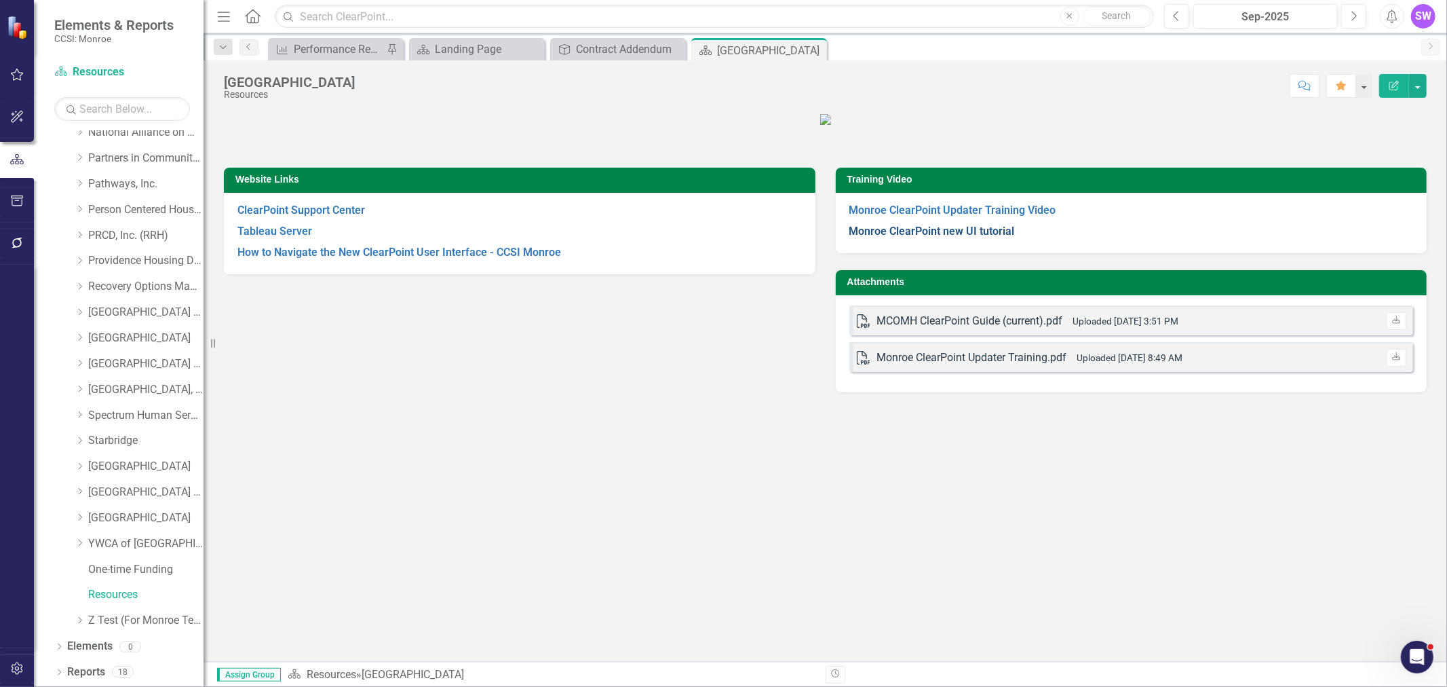
click at [999, 237] on strong "Monroe ClearPoint new UI tutorial" at bounding box center [933, 231] width 166 height 13
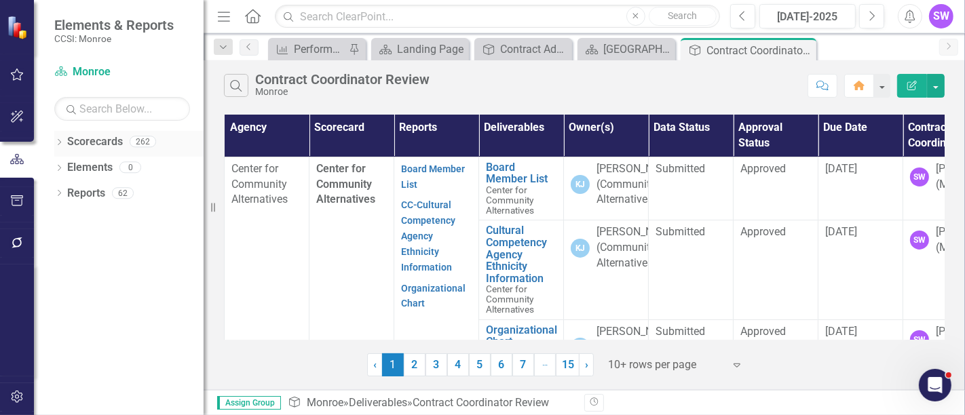
click at [60, 142] on icon at bounding box center [59, 142] width 3 height 6
click at [66, 172] on div "Dropdown" at bounding box center [66, 168] width 10 height 12
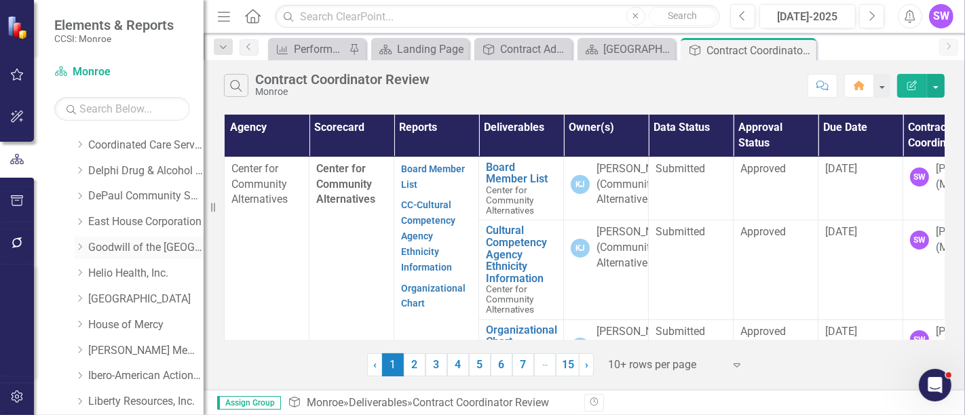
scroll to position [226, 0]
click at [78, 297] on icon "Dropdown" at bounding box center [80, 301] width 10 height 8
click at [121, 303] on link "House of Mercy" at bounding box center [145, 302] width 115 height 16
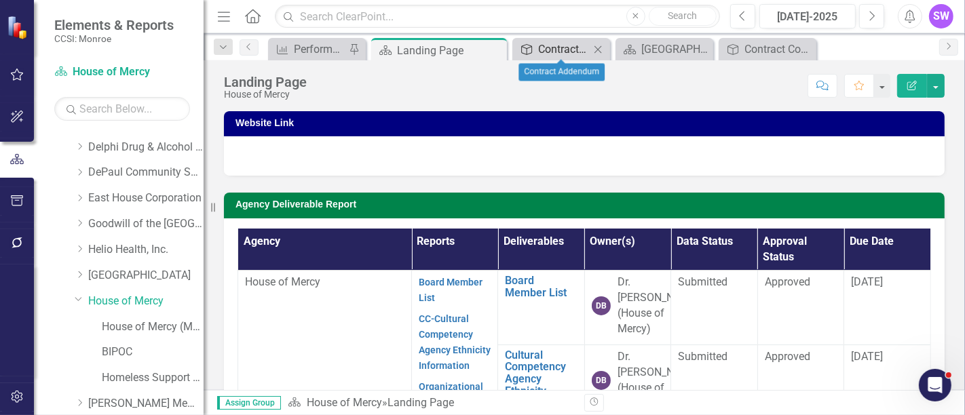
click at [577, 47] on div "Contract Addendum" at bounding box center [564, 49] width 52 height 17
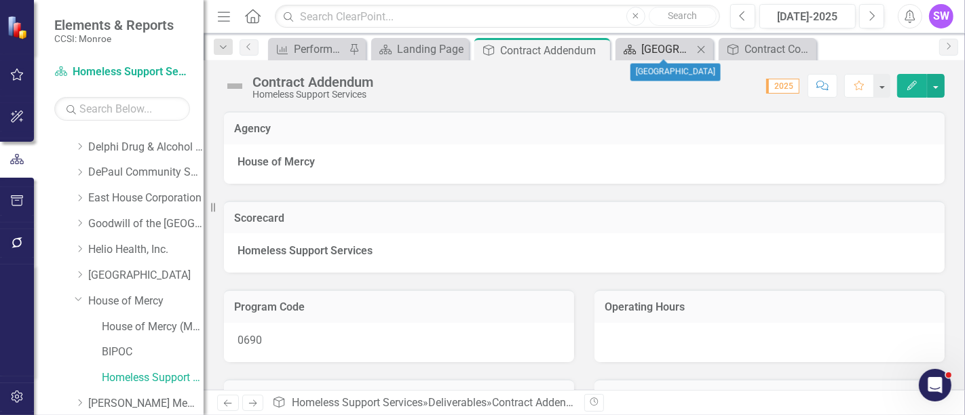
click at [659, 45] on div "[GEOGRAPHIC_DATA]" at bounding box center [667, 49] width 52 height 17
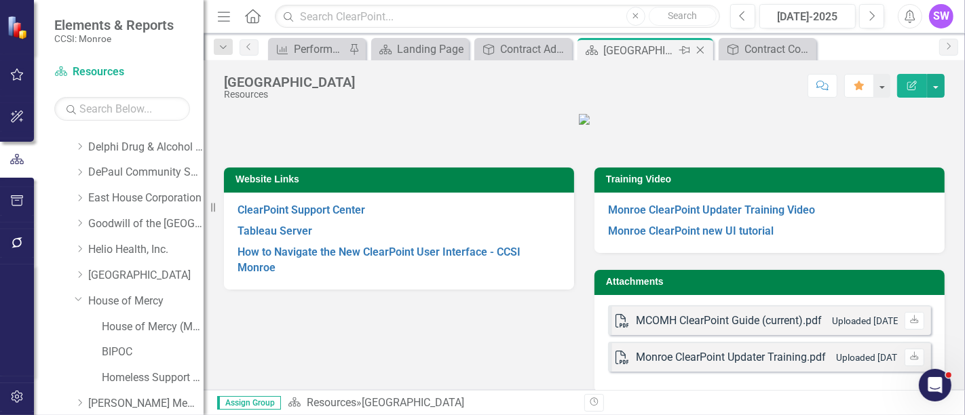
click at [696, 46] on icon "Close" at bounding box center [700, 50] width 14 height 11
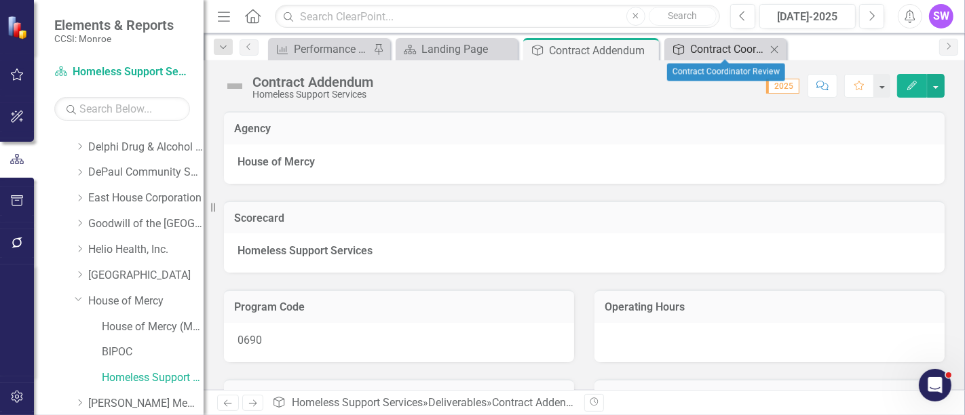
click at [740, 44] on div "Contract Coordinator Review" at bounding box center [728, 49] width 76 height 17
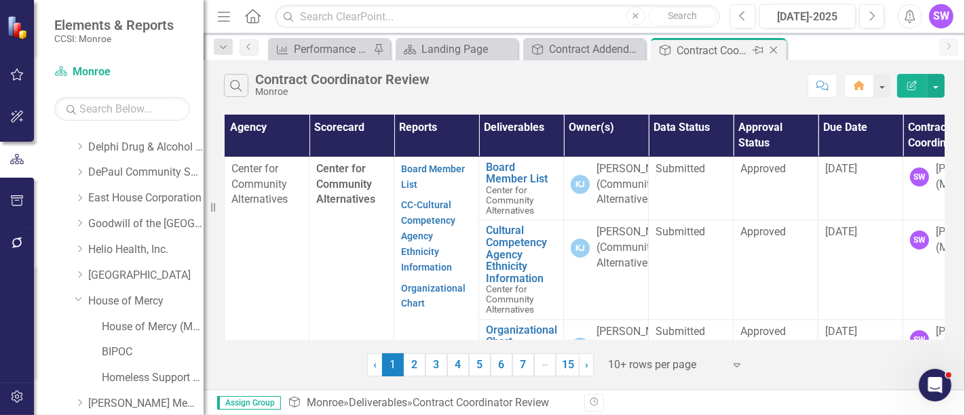
click at [776, 45] on icon "Close" at bounding box center [774, 50] width 14 height 11
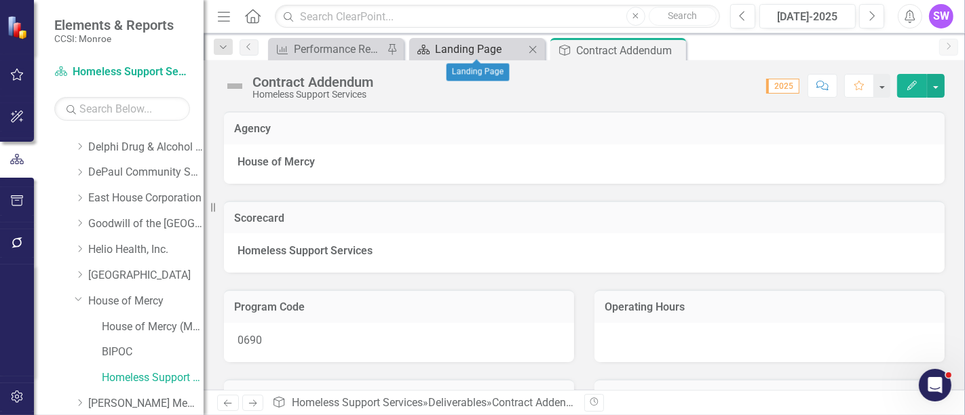
click at [501, 45] on div "Landing Page" at bounding box center [480, 49] width 90 height 17
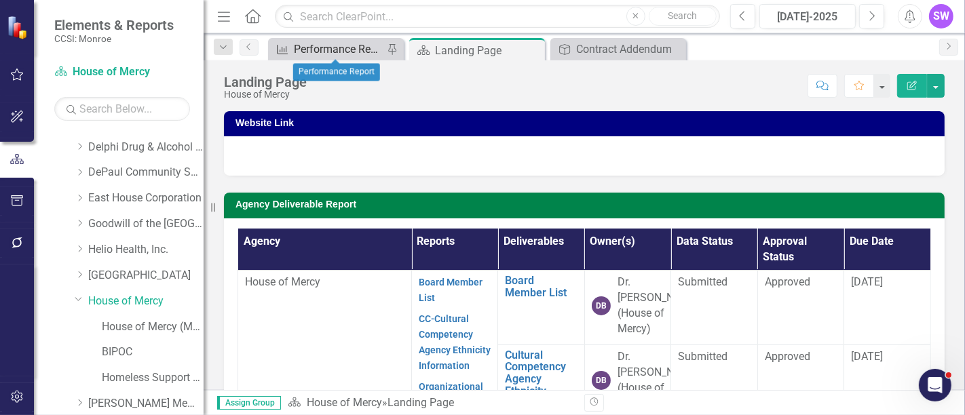
click at [356, 52] on div "Performance Report" at bounding box center [339, 49] width 90 height 17
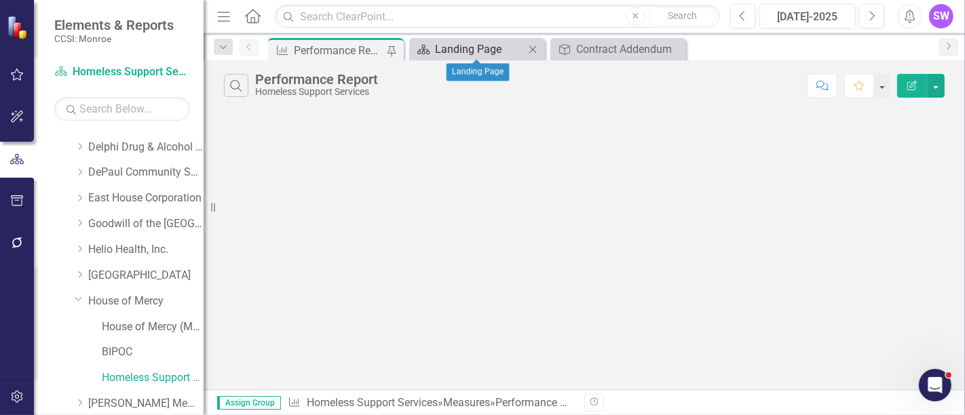
click at [459, 44] on div "Landing Page" at bounding box center [480, 49] width 90 height 17
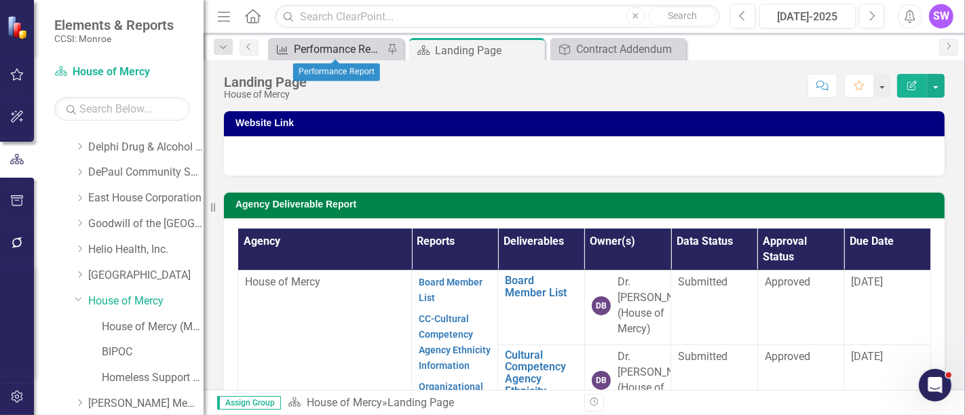
click at [346, 45] on div "Performance Report" at bounding box center [339, 49] width 90 height 17
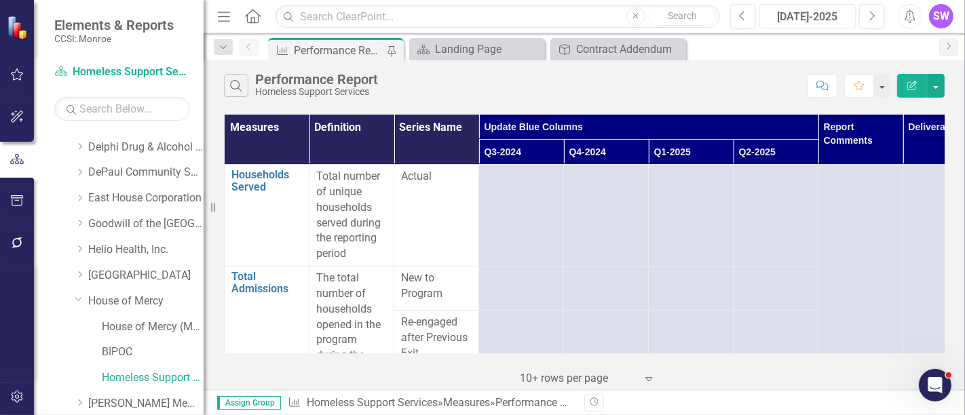
click at [818, 20] on div "[DATE]-2025" at bounding box center [807, 17] width 87 height 16
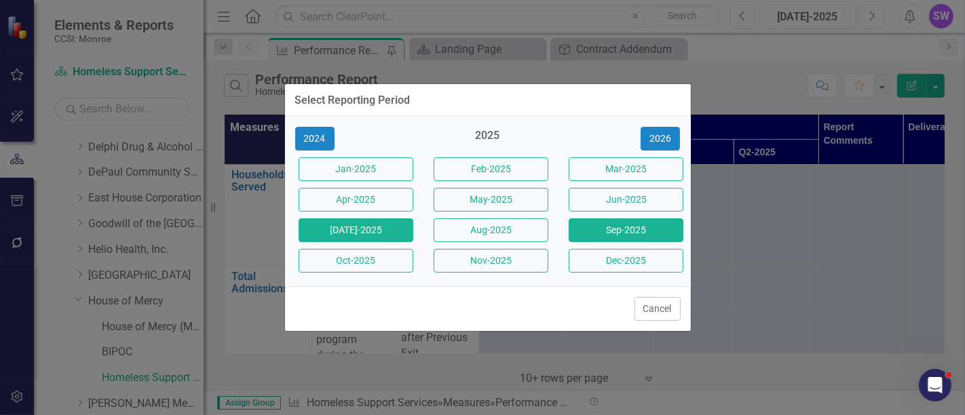
click at [632, 229] on button "Sep-2025" at bounding box center [626, 230] width 115 height 24
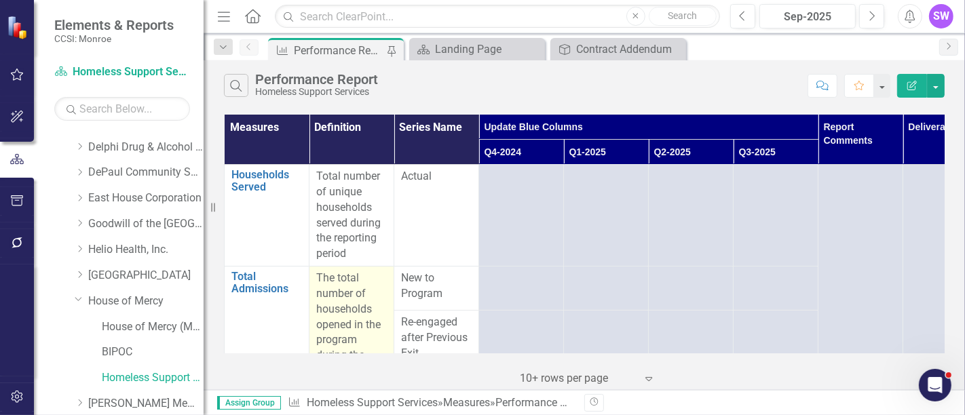
scroll to position [75, 0]
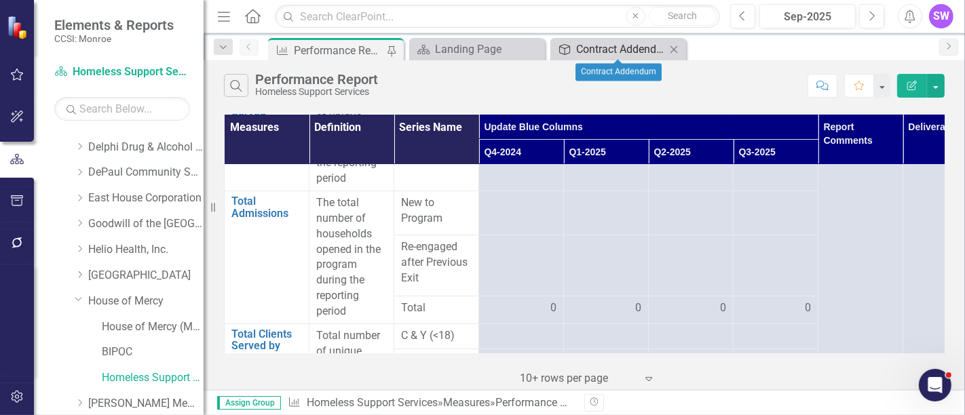
click at [616, 50] on div "Contract Addendum" at bounding box center [621, 49] width 90 height 17
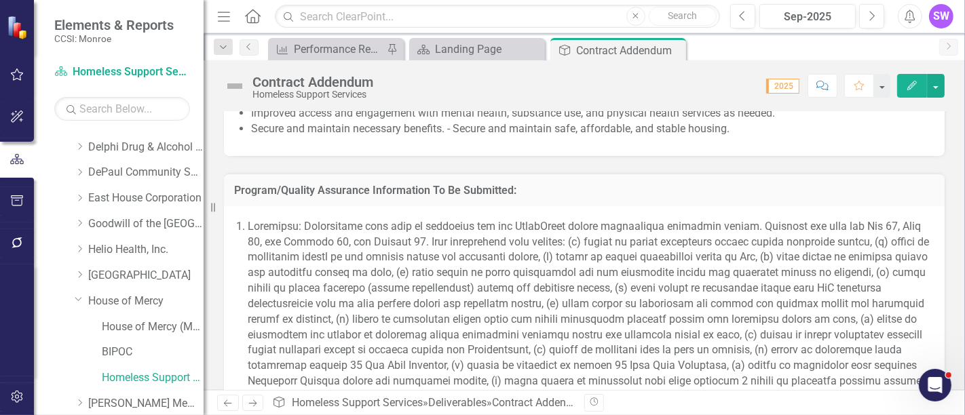
scroll to position [1508, 0]
